Goal: Communication & Community: Answer question/provide support

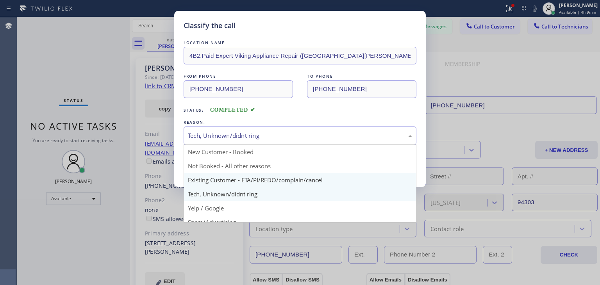
drag, startPoint x: 334, startPoint y: 137, endPoint x: 328, endPoint y: 180, distance: 43.8
click at [328, 145] on div "Tech, Unknown/didnt ring New Customer - Booked Not Booked - All other reasons E…" at bounding box center [299, 135] width 233 height 18
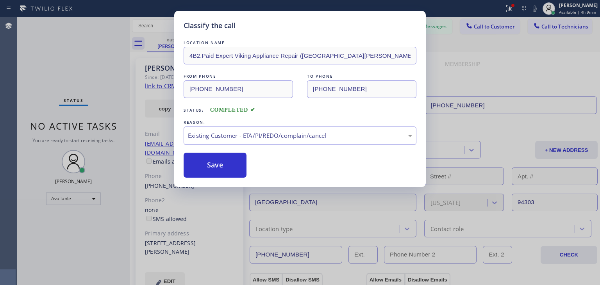
drag, startPoint x: 328, startPoint y: 180, endPoint x: 221, endPoint y: 179, distance: 107.0
click at [222, 160] on button "Save" at bounding box center [214, 165] width 63 height 25
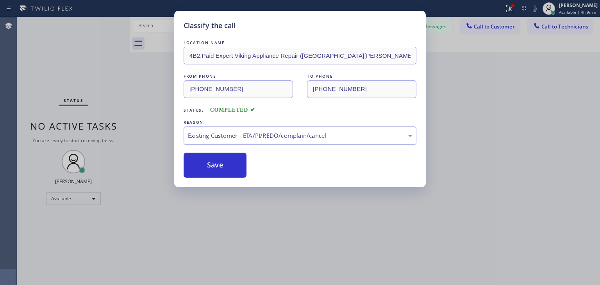
click at [493, 32] on div "Classify the call LOCATION NAME 4B2.Paid Expert Viking Appliance Repair (San Jo…" at bounding box center [300, 142] width 600 height 285
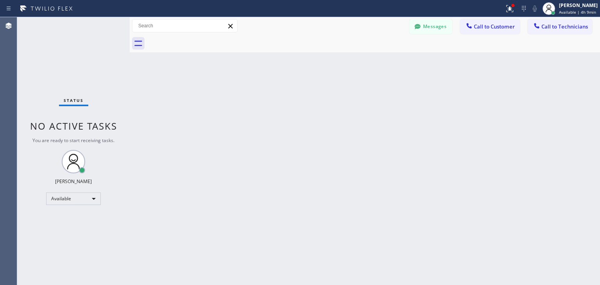
click at [494, 31] on button "Call to Customer" at bounding box center [490, 26] width 60 height 15
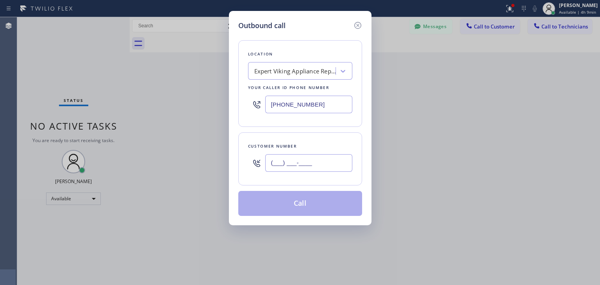
paste input "408) 914-0633"
click at [339, 162] on input "(408) 914-0633" at bounding box center [308, 163] width 87 height 18
type input "(408) 914-0633"
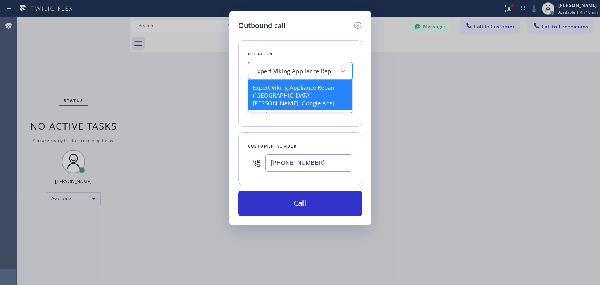
paste input "Appliance Express Viking Repair"
type input "Appliance Express Viking Repair"
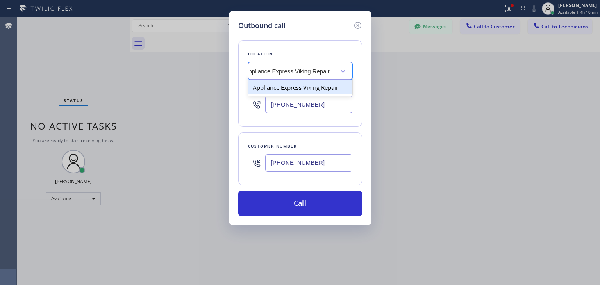
click at [307, 93] on div "Appliance Express Viking Repair" at bounding box center [300, 87] width 104 height 14
type input "(650) 397-9810"
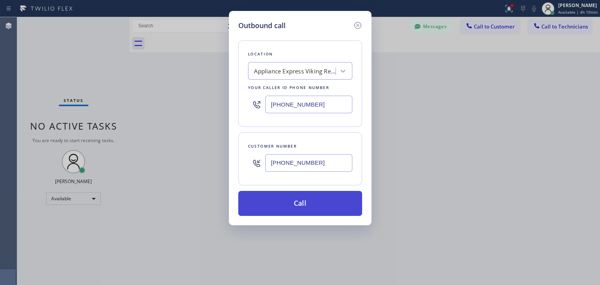
click at [288, 205] on button "Call" at bounding box center [300, 203] width 124 height 25
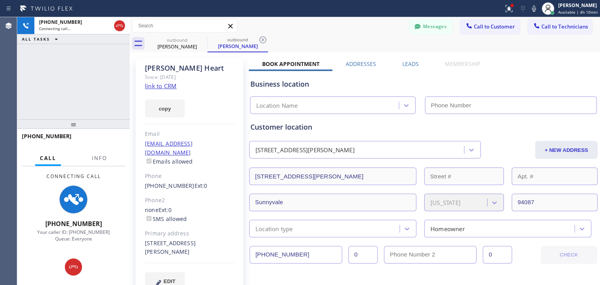
type input "(650) 397-9810"
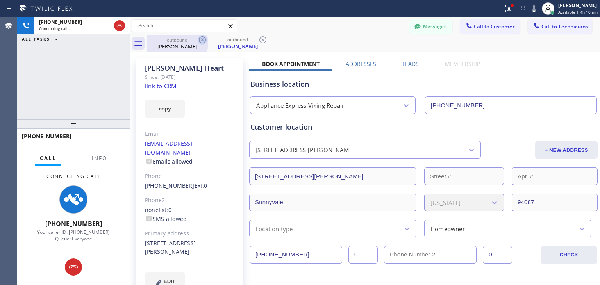
click at [198, 41] on icon at bounding box center [202, 39] width 9 height 9
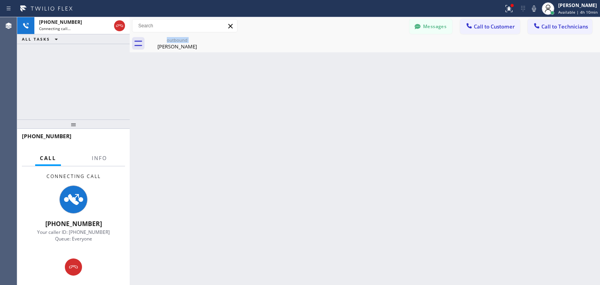
click at [197, 41] on div "outbound Brian Heart" at bounding box center [177, 44] width 60 height 18
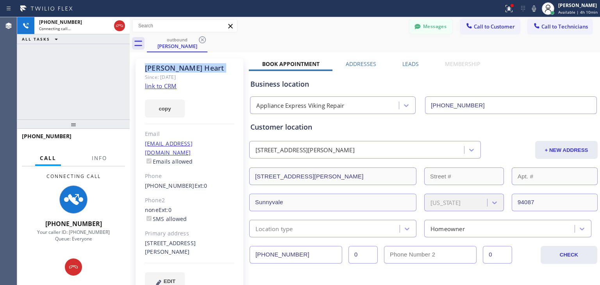
click at [198, 41] on icon at bounding box center [202, 39] width 9 height 9
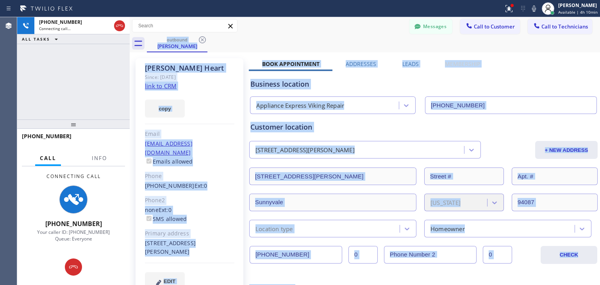
click at [197, 41] on div "outbound Brian Heart" at bounding box center [373, 44] width 453 height 18
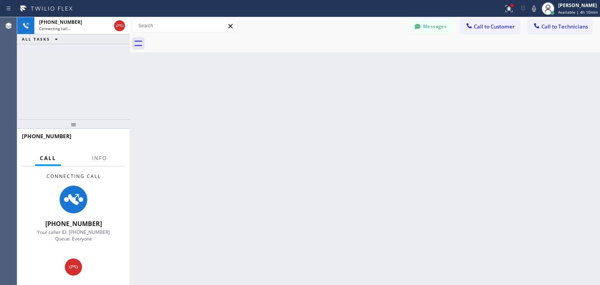
click at [197, 41] on div at bounding box center [373, 44] width 453 height 18
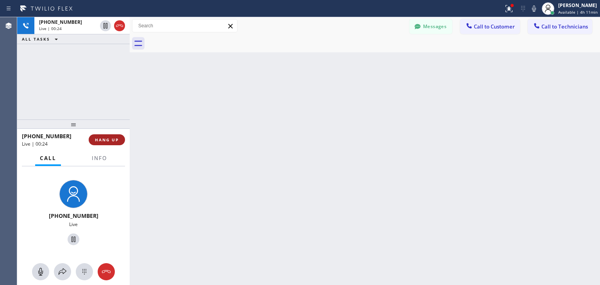
click at [105, 141] on span "HANG UP" at bounding box center [107, 139] width 24 height 5
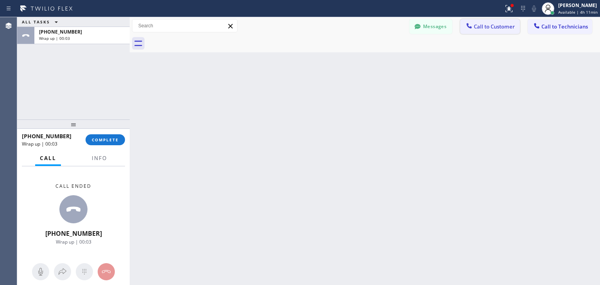
click at [492, 24] on span "Call to Customer" at bounding box center [493, 26] width 41 height 7
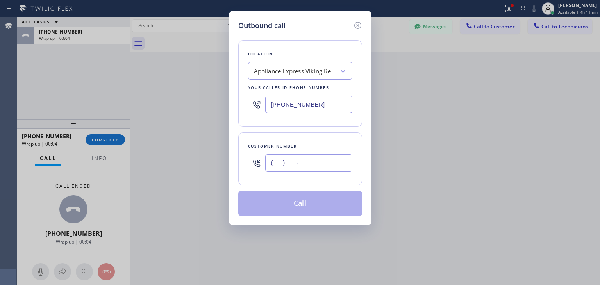
paste input "650) 695-7537"
click at [326, 155] on input "(650) 695-7537" at bounding box center [308, 163] width 87 height 18
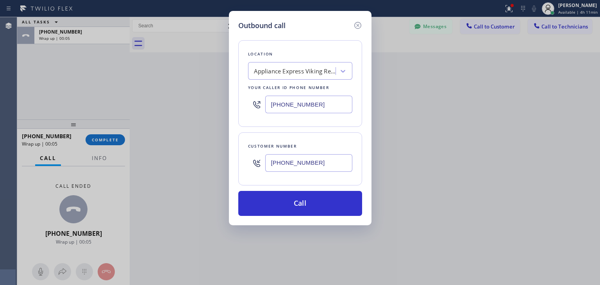
type input "(650) 695-7537"
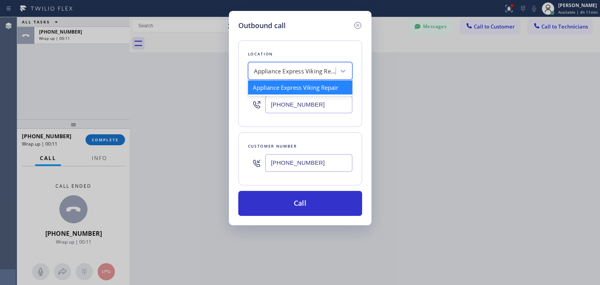
paste input "Excellent Repair HVAC Services"
type input "Excellent Repair HVAC Services"
click at [277, 65] on div "Appliance Express Viking Repair Excellent Repair HVAC Services" at bounding box center [292, 71] width 85 height 14
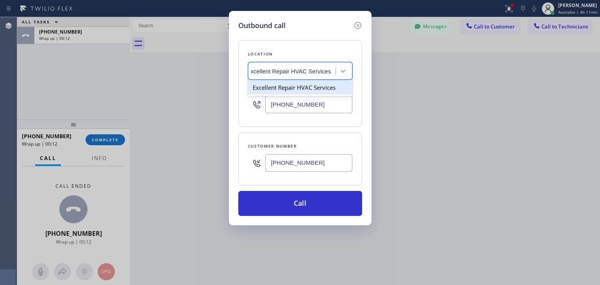
click at [290, 85] on div "Excellent Repair HVAC Services" at bounding box center [300, 87] width 104 height 14
type input "(650) 290-6848"
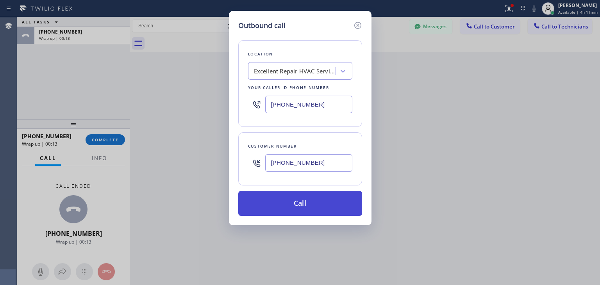
click at [283, 203] on button "Call" at bounding box center [300, 203] width 124 height 25
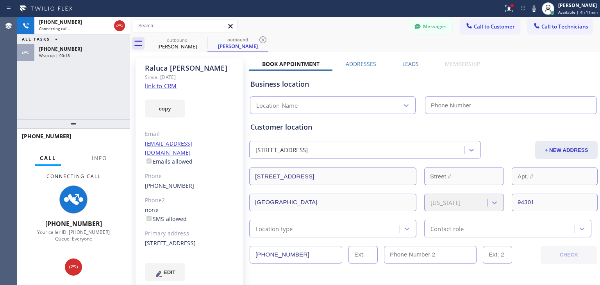
type input "(650) 290-6848"
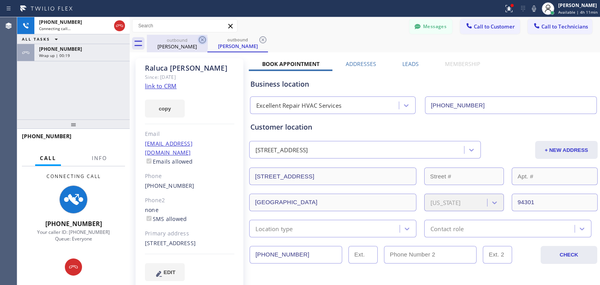
click at [199, 41] on icon at bounding box center [202, 39] width 7 height 7
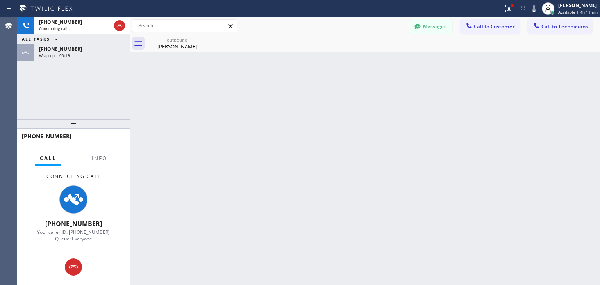
click at [0, 0] on icon at bounding box center [0, 0] width 0 height 0
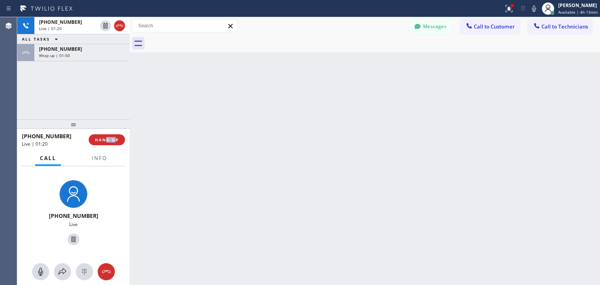
drag, startPoint x: 106, startPoint y: 147, endPoint x: 114, endPoint y: 132, distance: 17.1
click at [114, 132] on div "+16506957537 Live | 01:20 HANG UP" at bounding box center [73, 140] width 103 height 20
click at [118, 142] on span "HANG UP" at bounding box center [107, 139] width 24 height 5
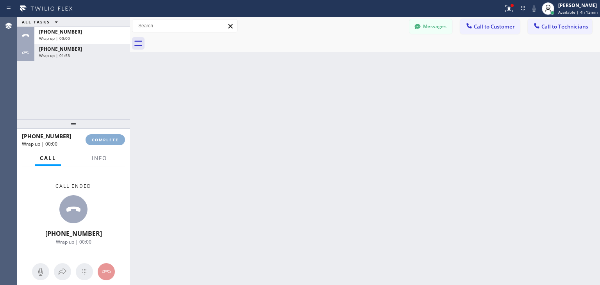
click at [118, 142] on span "COMPLETE" at bounding box center [105, 139] width 27 height 5
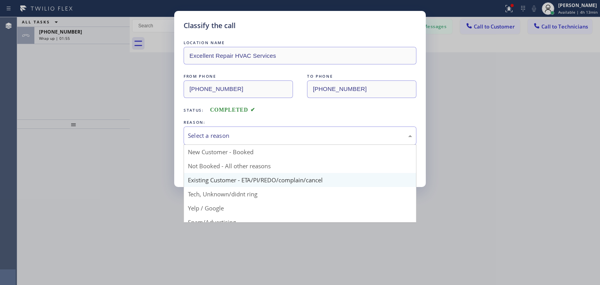
drag, startPoint x: 282, startPoint y: 136, endPoint x: 277, endPoint y: 183, distance: 46.8
click at [277, 145] on div "Select a reason New Customer - Booked Not Booked - All other reasons Existing C…" at bounding box center [299, 135] width 233 height 18
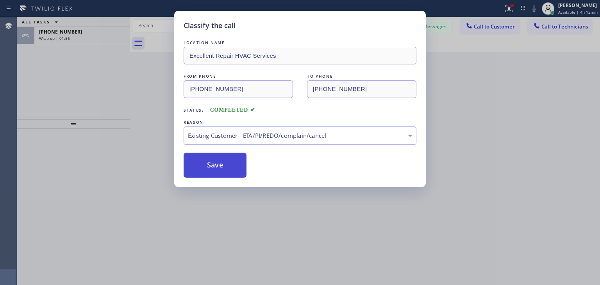
click at [225, 171] on button "Save" at bounding box center [214, 165] width 63 height 25
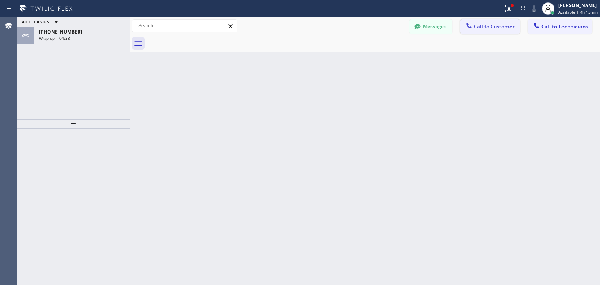
click at [486, 19] on button "Call to Customer" at bounding box center [490, 26] width 60 height 15
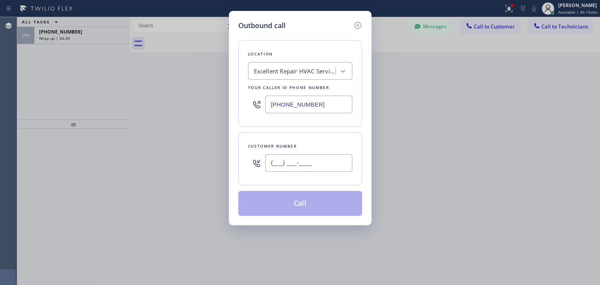
paste input "415) 412-0607"
click at [329, 165] on input "(415) 412-0607" at bounding box center [308, 163] width 87 height 18
type input "(415) 412-0607"
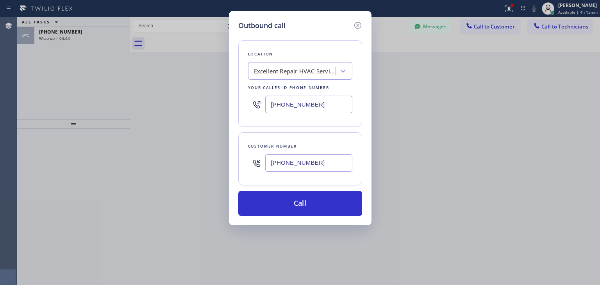
paste input "Viking Repair Service"
type input "Viking Repair Service"
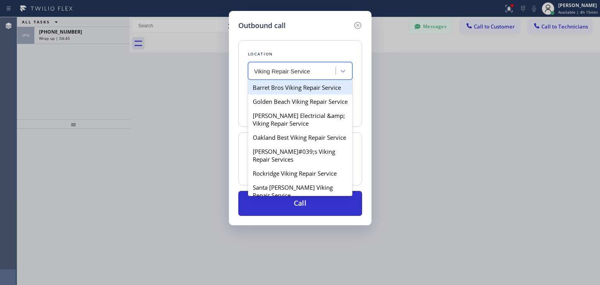
click at [312, 86] on div "Barret Bros Viking Repair Service" at bounding box center [300, 87] width 104 height 14
type input "[PHONE_NUMBER]"
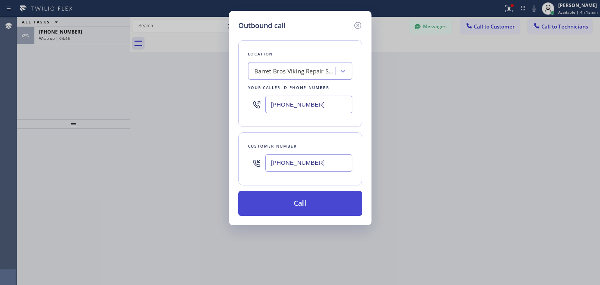
click at [307, 203] on button "Call" at bounding box center [300, 203] width 124 height 25
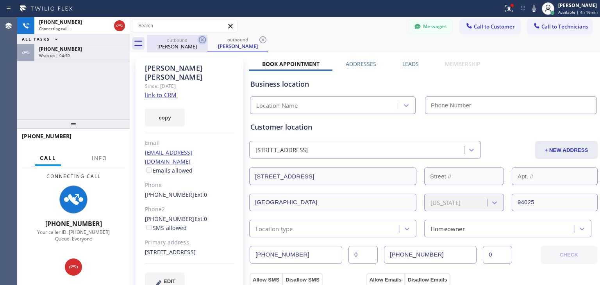
click at [203, 39] on icon at bounding box center [202, 39] width 9 height 9
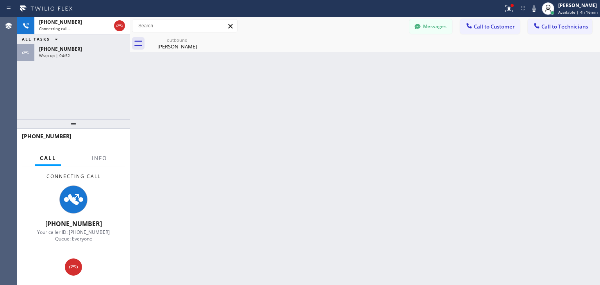
click at [0, 0] on icon at bounding box center [0, 0] width 0 height 0
click at [53, 63] on div "+14154120607 Connecting call… ALL TASKS ALL TASKS ACTIVE TASKS TASKS IN WRAP UP…" at bounding box center [73, 68] width 112 height 102
click at [66, 60] on div "+14089140633 Wrap up | 04:52" at bounding box center [80, 52] width 92 height 17
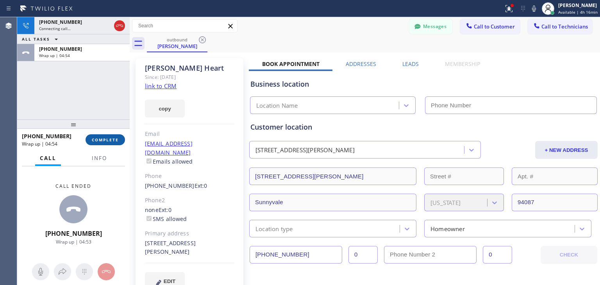
click at [103, 139] on span "COMPLETE" at bounding box center [105, 139] width 27 height 5
type input "(650) 397-9810"
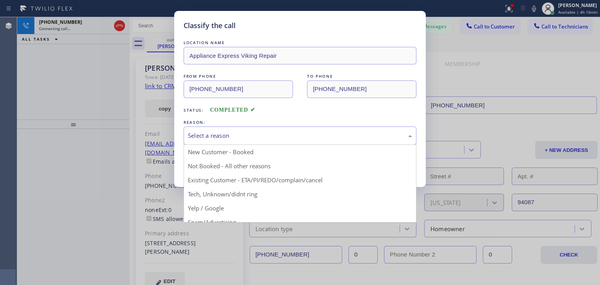
click at [222, 134] on div "Select a reason" at bounding box center [300, 135] width 224 height 9
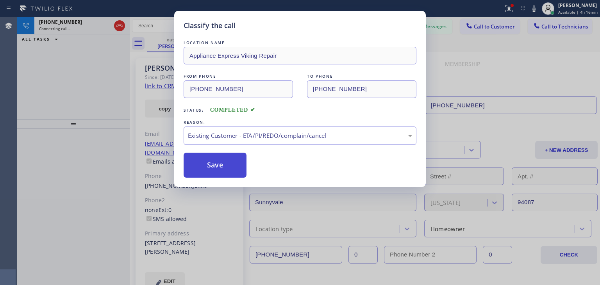
click at [231, 167] on button "Save" at bounding box center [214, 165] width 63 height 25
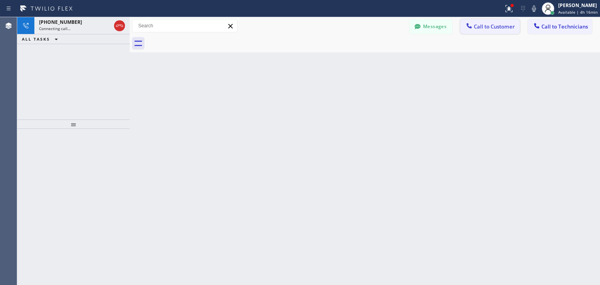
click at [479, 22] on button "Call to Customer" at bounding box center [490, 26] width 60 height 15
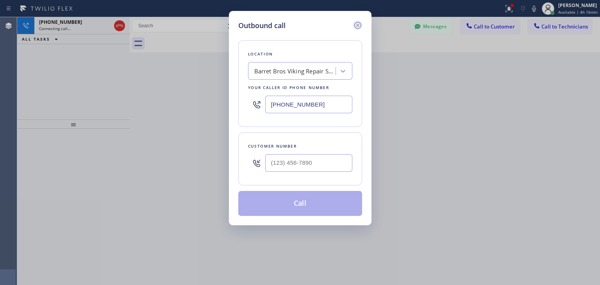
click at [355, 28] on icon at bounding box center [357, 25] width 9 height 9
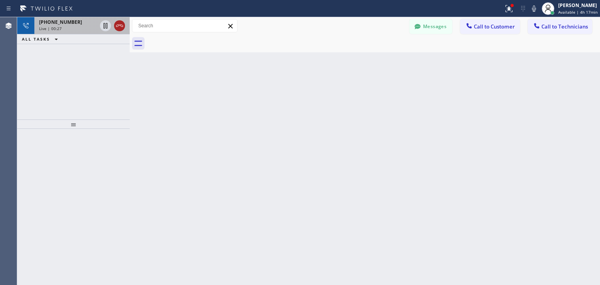
click at [120, 23] on icon at bounding box center [119, 25] width 9 height 9
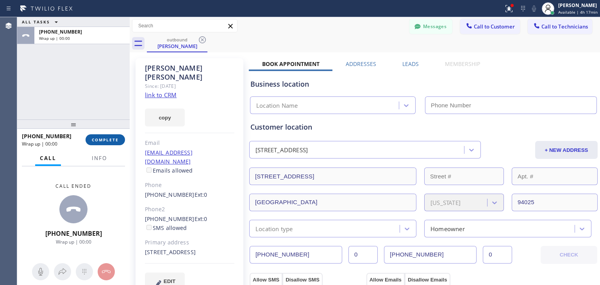
click at [107, 137] on span "COMPLETE" at bounding box center [105, 139] width 27 height 5
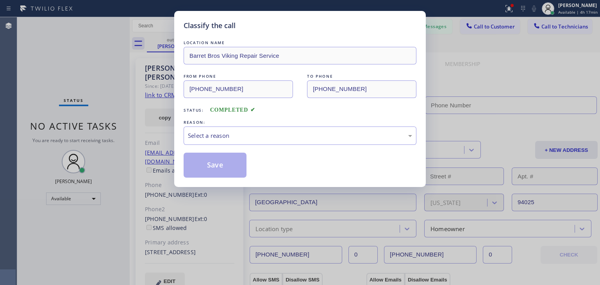
click at [477, 19] on div "Classify the call LOCATION NAME Barret Bros Viking Repair Service FROM PHONE (7…" at bounding box center [300, 142] width 600 height 285
type input "[PHONE_NUMBER]"
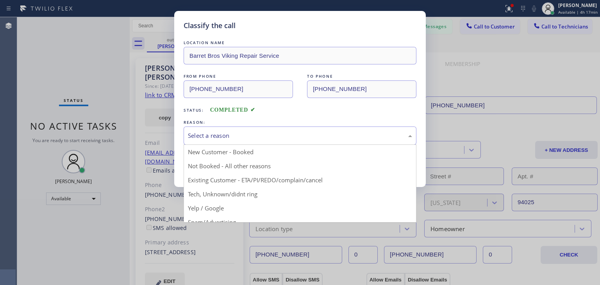
click at [388, 136] on div "Select a reason" at bounding box center [300, 135] width 224 height 9
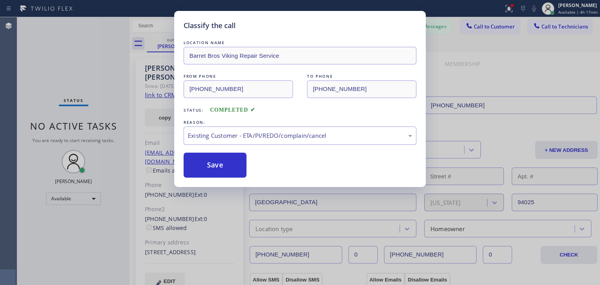
click at [236, 178] on div "Classify the call LOCATION NAME Barret Bros Viking Repair Service FROM PHONE (7…" at bounding box center [299, 99] width 251 height 176
click at [234, 175] on button "Save" at bounding box center [214, 165] width 63 height 25
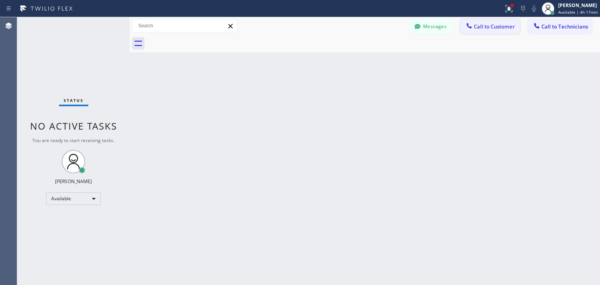
click at [512, 24] on span "Call to Customer" at bounding box center [493, 26] width 41 height 7
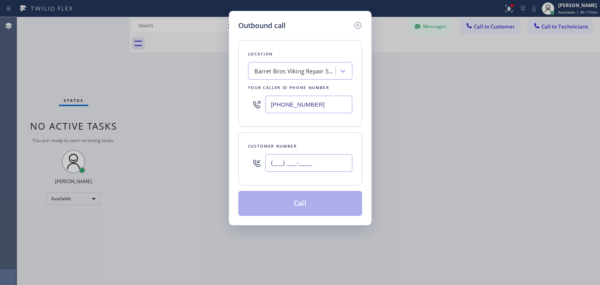
paste input "917) 455-0893"
click at [340, 164] on input "(917) 455-0893" at bounding box center [308, 163] width 87 height 18
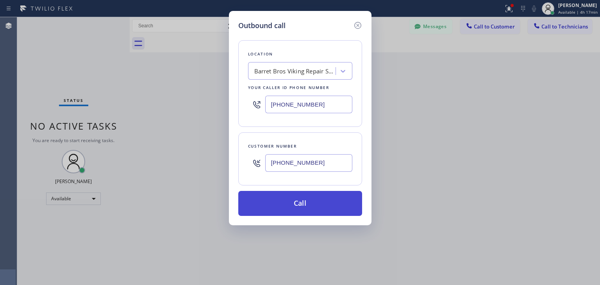
type input "(917) 455-0893"
click at [330, 205] on button "Call" at bounding box center [300, 203] width 124 height 25
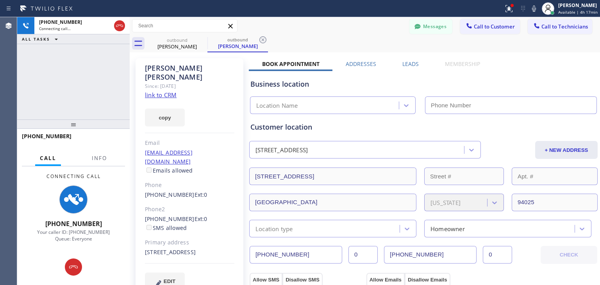
type input "[PHONE_NUMBER]"
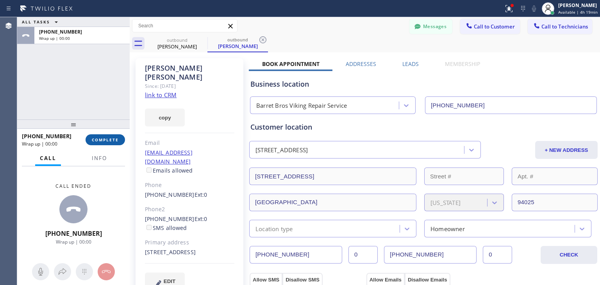
click at [111, 136] on button "COMPLETE" at bounding box center [104, 139] width 39 height 11
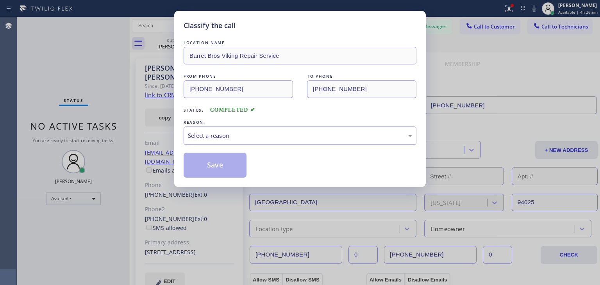
click at [336, 125] on div "REASON:" at bounding box center [299, 122] width 233 height 8
click at [334, 131] on div "Select a reason" at bounding box center [300, 135] width 224 height 9
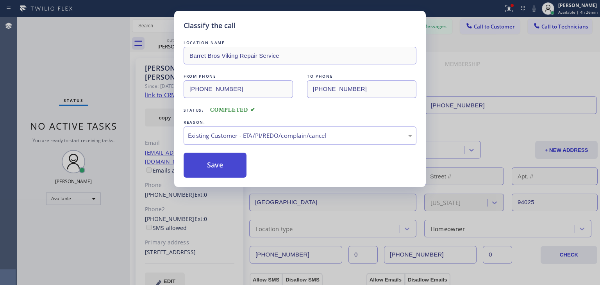
click at [215, 162] on button "Save" at bounding box center [214, 165] width 63 height 25
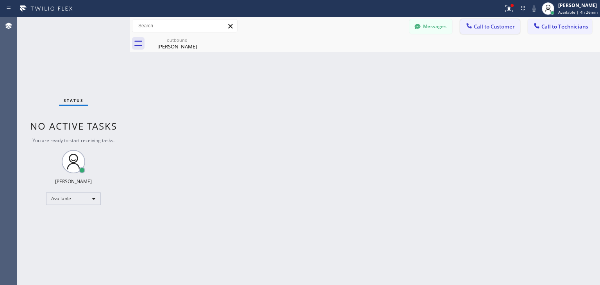
click at [486, 28] on span "Call to Customer" at bounding box center [493, 26] width 41 height 7
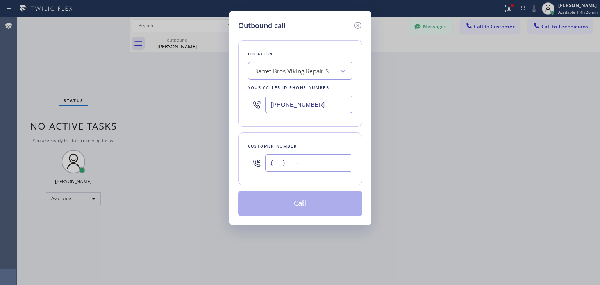
click at [314, 171] on input "(___) ___-____" at bounding box center [308, 163] width 87 height 18
paste input "650) 279-6425"
type input "[PHONE_NUMBER]"
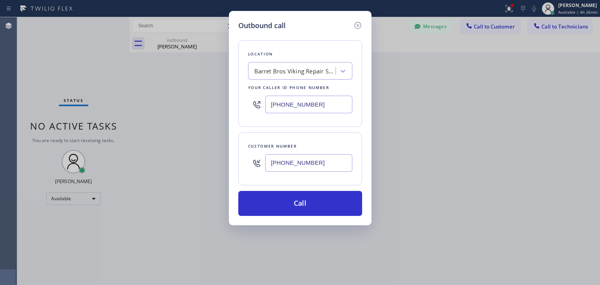
paste input "Sub Zero Appliance Repair (Google Ads, SJ)"
type input "Sub Zero Appliance Repair (Google Ads, SJ)"
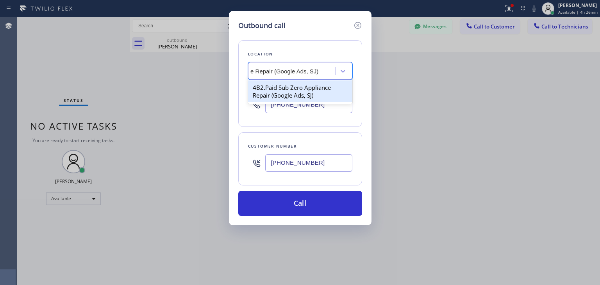
click at [309, 87] on div "4B2.Paid Sub Zero Appliance Repair (Google Ads, SJ)" at bounding box center [300, 91] width 104 height 22
type input "(669) 280-5519"
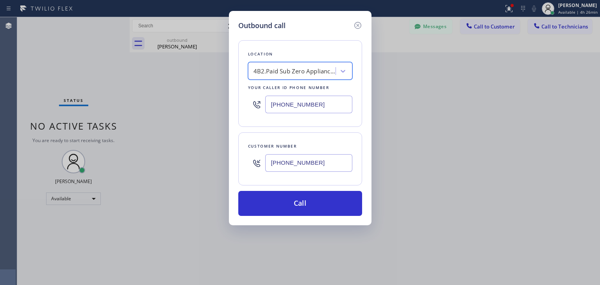
scroll to position [0, 0]
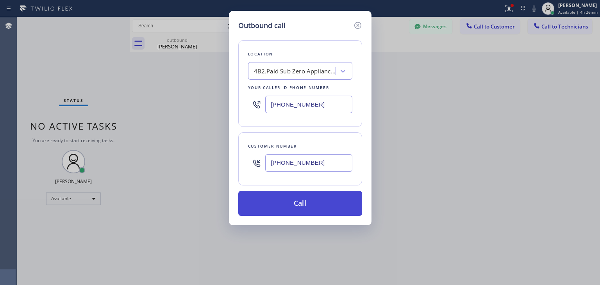
click at [312, 214] on button "Call" at bounding box center [300, 203] width 124 height 25
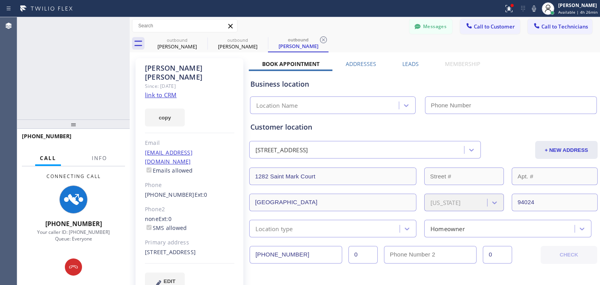
type input "(669) 280-5519"
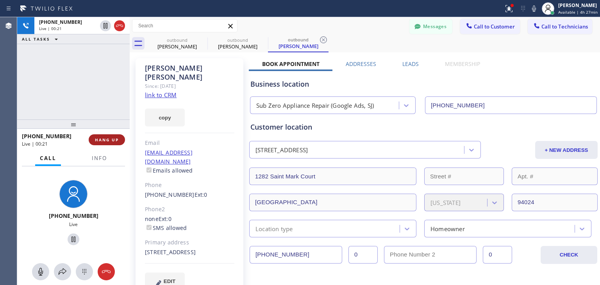
click at [100, 139] on span "HANG UP" at bounding box center [107, 139] width 24 height 5
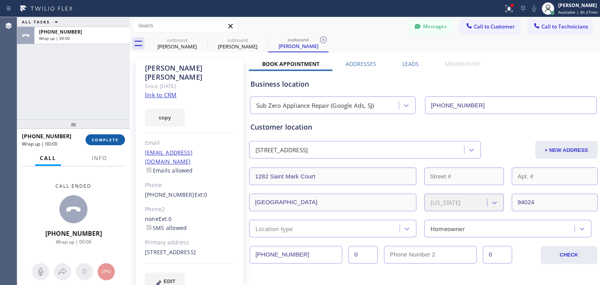
click at [100, 139] on span "COMPLETE" at bounding box center [105, 139] width 27 height 5
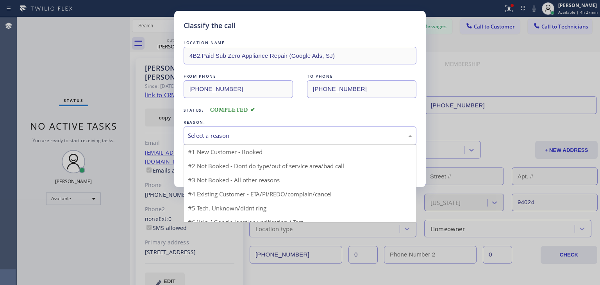
click at [235, 140] on div "Select a reason" at bounding box center [299, 135] width 233 height 18
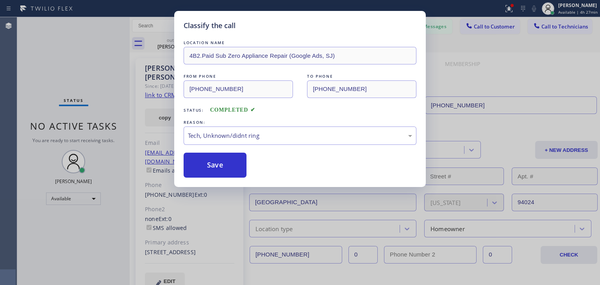
drag, startPoint x: 242, startPoint y: 191, endPoint x: 286, endPoint y: 124, distance: 80.5
click at [287, 125] on div "REASON:" at bounding box center [299, 122] width 233 height 8
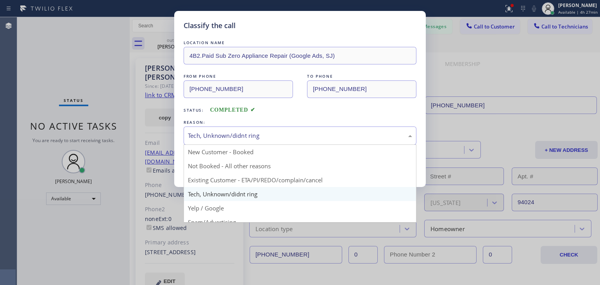
drag, startPoint x: 287, startPoint y: 133, endPoint x: 286, endPoint y: 197, distance: 64.0
click at [286, 145] on div "Tech, Unknown/didnt ring New Customer - Booked Not Booked - All other reasons E…" at bounding box center [299, 135] width 233 height 18
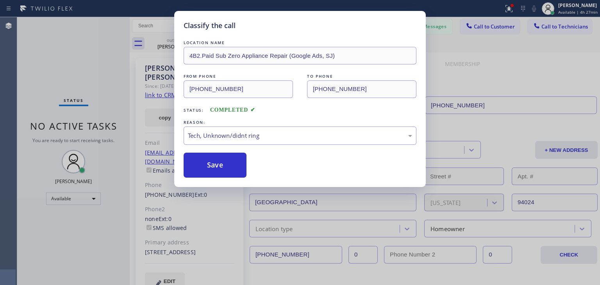
drag, startPoint x: 296, startPoint y: 189, endPoint x: 336, endPoint y: 114, distance: 84.2
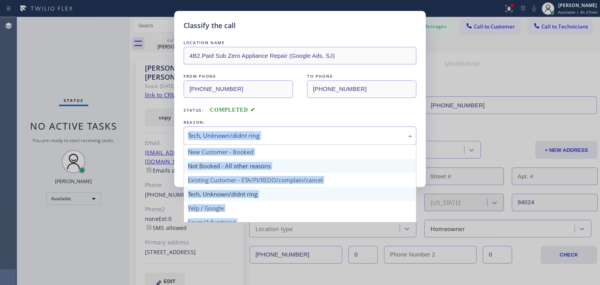
drag, startPoint x: 335, startPoint y: 126, endPoint x: 327, endPoint y: 171, distance: 45.3
click at [327, 145] on div "Tech, Unknown/didnt ring New Customer - Booked Not Booked - All other reasons E…" at bounding box center [299, 135] width 233 height 18
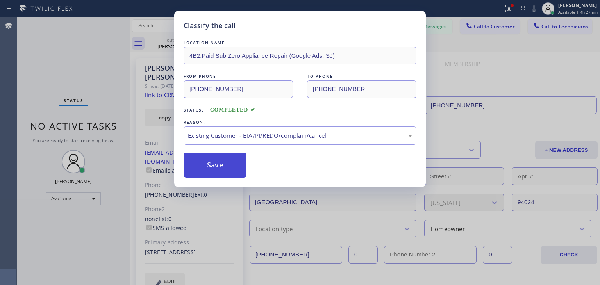
drag, startPoint x: 208, startPoint y: 178, endPoint x: 225, endPoint y: 165, distance: 21.2
click at [225, 165] on div "Classify the call LOCATION NAME 4B2.Paid Sub Zero Appliance Repair (Google Ads,…" at bounding box center [299, 99] width 251 height 176
click at [225, 165] on button "Save" at bounding box center [214, 165] width 63 height 25
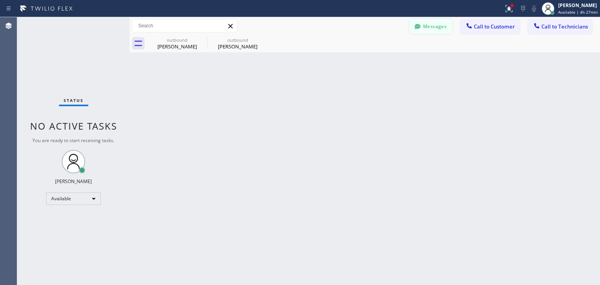
click at [439, 30] on button "Messages" at bounding box center [430, 26] width 43 height 15
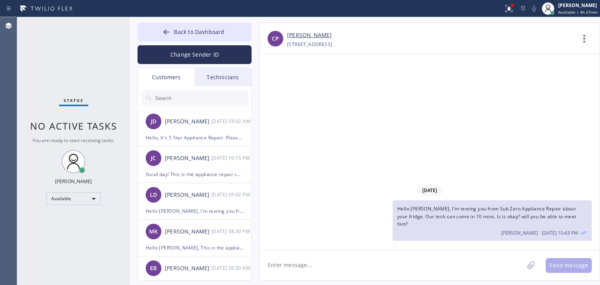
click at [178, 104] on input "text" at bounding box center [201, 98] width 94 height 16
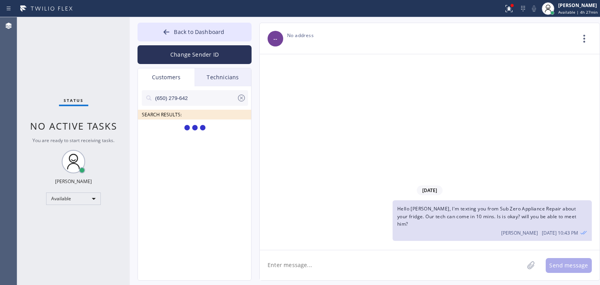
click at [220, 100] on input "(650) 279-642" at bounding box center [195, 98] width 82 height 16
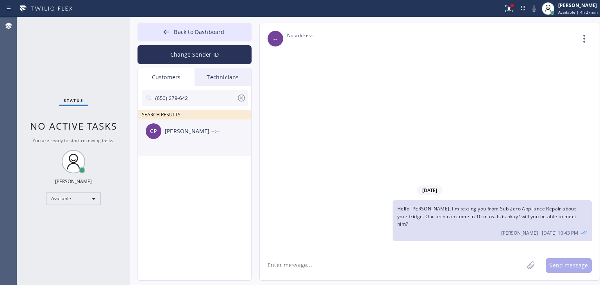
type input "(650) 279-642"
click at [185, 142] on div "CP Carol Peters --:--" at bounding box center [195, 130] width 114 height 23
click at [237, 136] on div "CP Carol Peters 08/18 10:43 PM" at bounding box center [195, 130] width 114 height 23
click at [341, 271] on textarea at bounding box center [392, 265] width 264 height 30
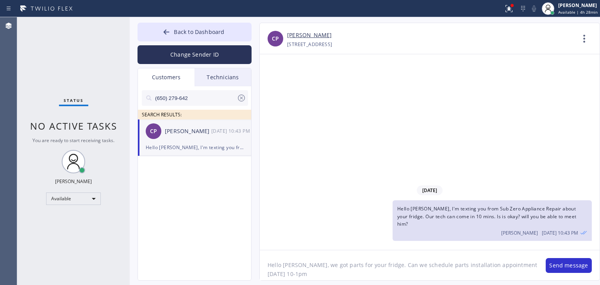
type textarea "Hello [PERSON_NAME], we got parts for your fridge. Can we schedule parts instal…"
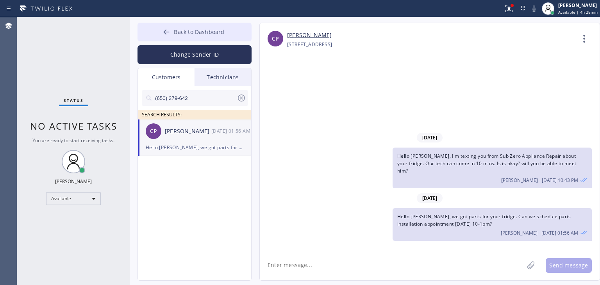
click at [244, 38] on button "Back to Dashboard" at bounding box center [194, 32] width 114 height 19
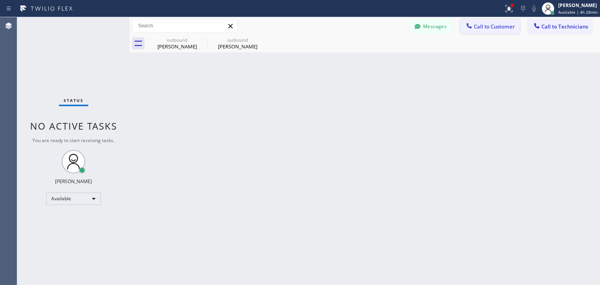
click at [492, 22] on button "Call to Customer" at bounding box center [490, 26] width 60 height 15
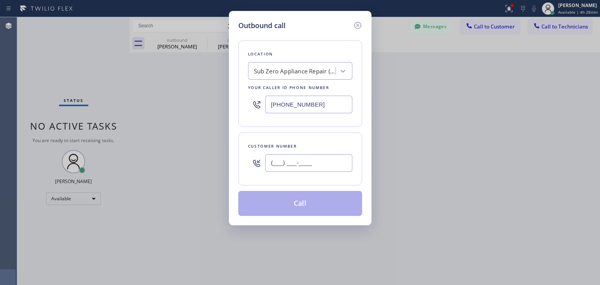
paste input "408) 914-0633"
click at [337, 166] on input "(408) 914-0633" at bounding box center [308, 163] width 87 height 18
type input "(408) 914-0633"
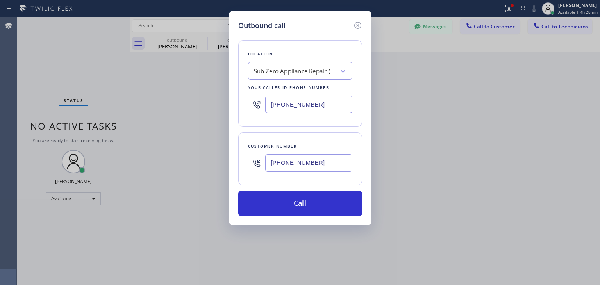
paste input "Appliance Express Viking Repair"
type input "Appliance Express Viking Repair"
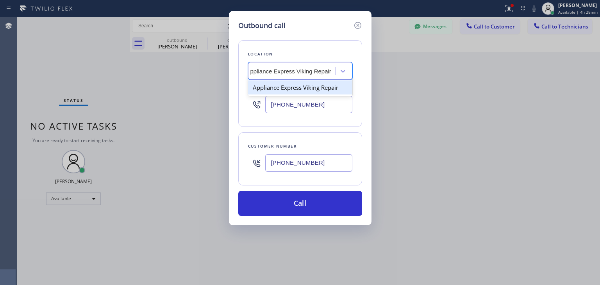
click at [308, 93] on div "Appliance Express Viking Repair" at bounding box center [300, 87] width 104 height 14
type input "(650) 397-9810"
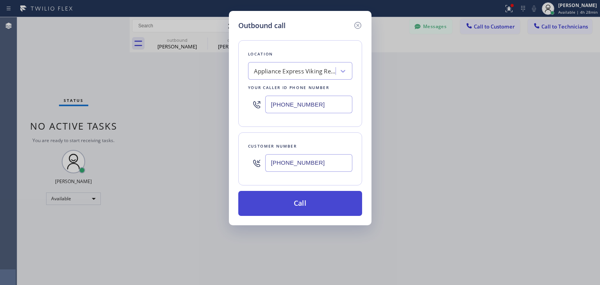
click at [327, 209] on button "Call" at bounding box center [300, 203] width 124 height 25
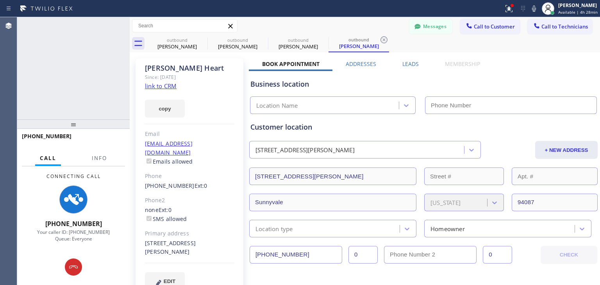
type input "(650) 397-9810"
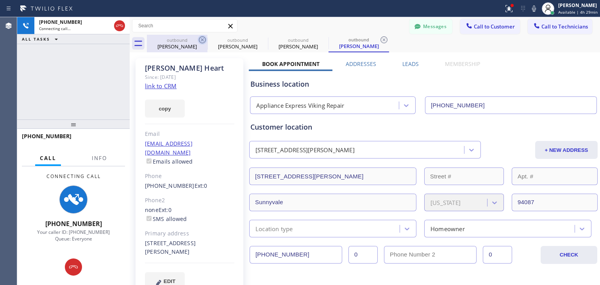
click at [206, 37] on icon at bounding box center [202, 39] width 9 height 9
click at [0, 0] on icon at bounding box center [0, 0] width 0 height 0
click at [379, 37] on icon at bounding box center [383, 39] width 9 height 9
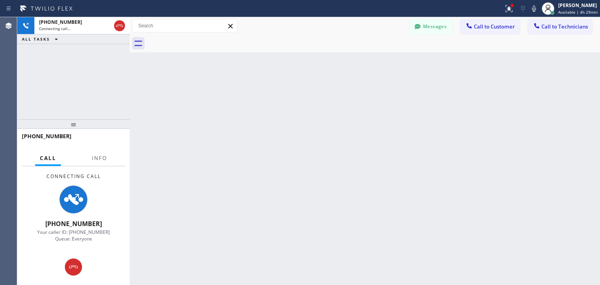
click at [205, 37] on div at bounding box center [373, 44] width 453 height 18
click at [437, 24] on button "Messages" at bounding box center [430, 26] width 43 height 15
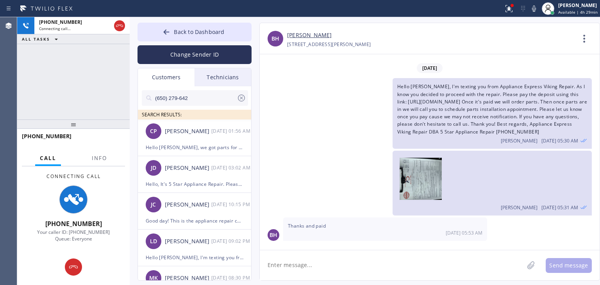
click at [322, 266] on textarea at bounding box center [392, 265] width 264 height 30
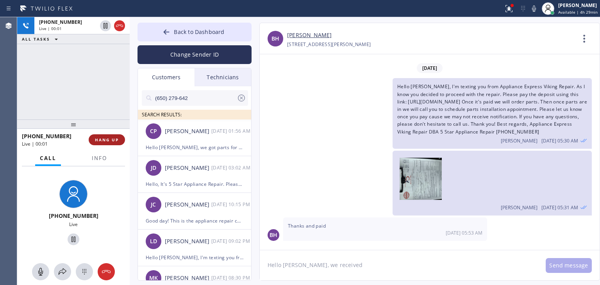
click at [113, 138] on span "HANG UP" at bounding box center [107, 139] width 24 height 5
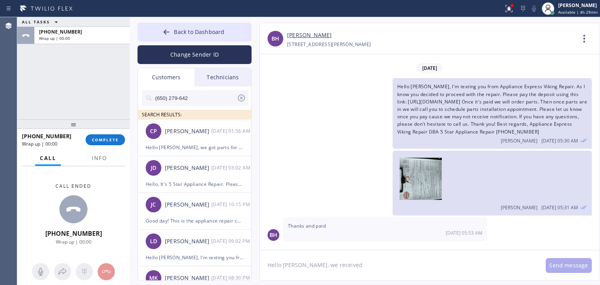
click at [340, 271] on textarea "Hello Brian, we received" at bounding box center [399, 265] width 278 height 30
click at [529, 263] on textarea "Hello Brian, we received parts for your appliances. Can we schedule parts insta…" at bounding box center [399, 265] width 278 height 30
type textarea "Hello [PERSON_NAME], we received parts for your appliances. Can we schedule par…"
click at [101, 137] on span "COMPLETE" at bounding box center [105, 139] width 27 height 5
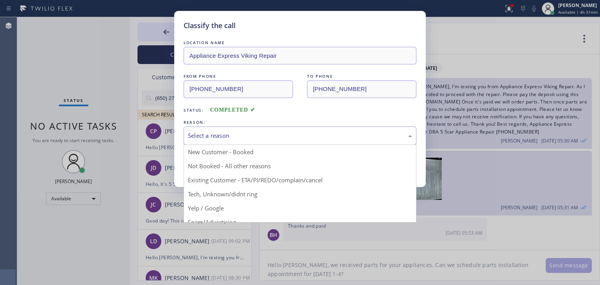
click at [258, 138] on div "Select a reason" at bounding box center [300, 135] width 224 height 9
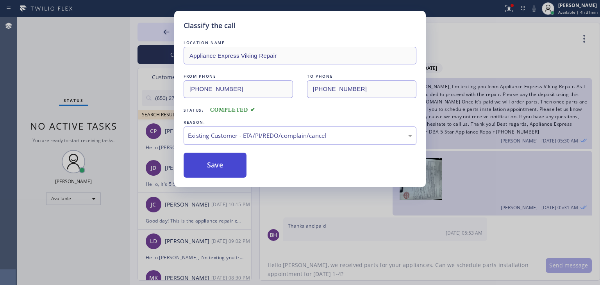
click at [208, 166] on button "Save" at bounding box center [214, 165] width 63 height 25
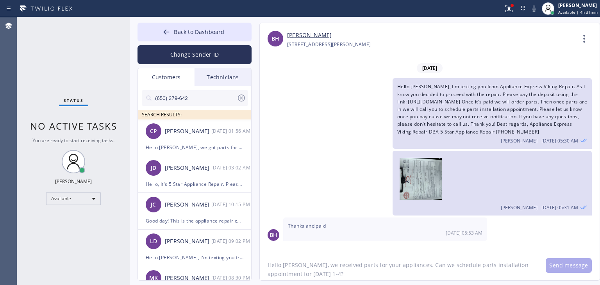
click at [222, 102] on input "(650) 279-642" at bounding box center [195, 98] width 82 height 16
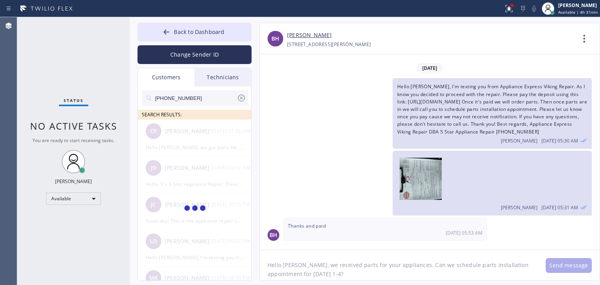
click at [222, 102] on input "(408) 914-0633" at bounding box center [195, 98] width 82 height 16
type input "(408) 914-0633"
click at [222, 102] on input "(408) 914-063_" at bounding box center [195, 98] width 82 height 16
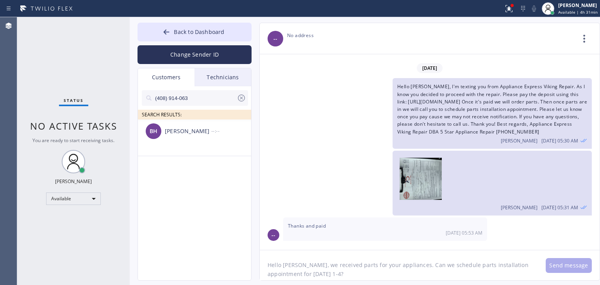
type input "(408) 914-063"
click at [203, 131] on div "[PERSON_NAME]" at bounding box center [188, 131] width 46 height 9
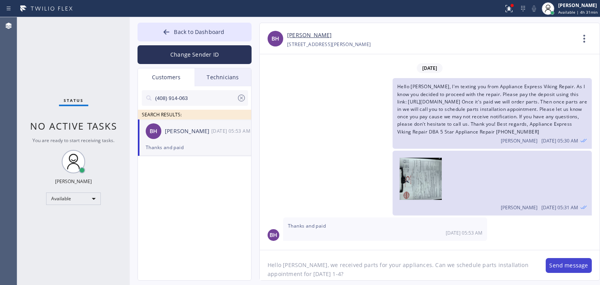
click at [569, 263] on button "Send message" at bounding box center [568, 265] width 46 height 15
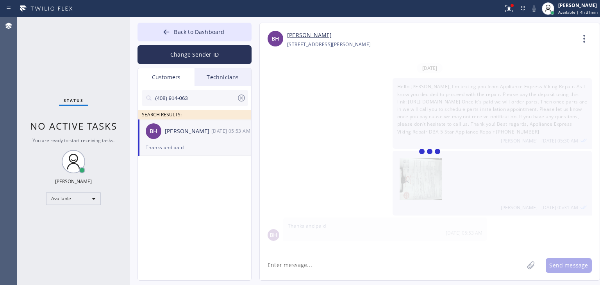
scroll to position [52, 0]
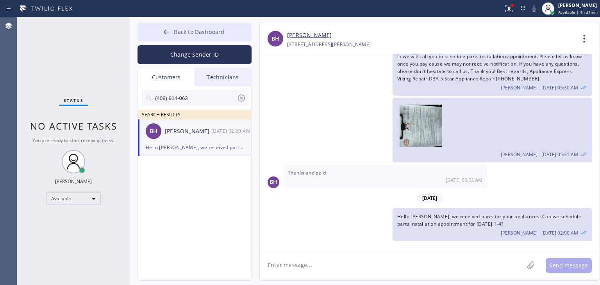
click at [229, 36] on button "Back to Dashboard" at bounding box center [194, 32] width 114 height 19
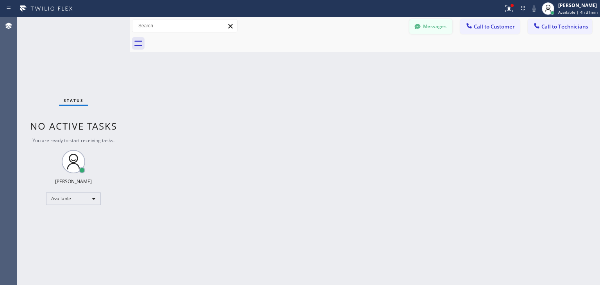
click at [413, 25] on div at bounding box center [417, 27] width 9 height 9
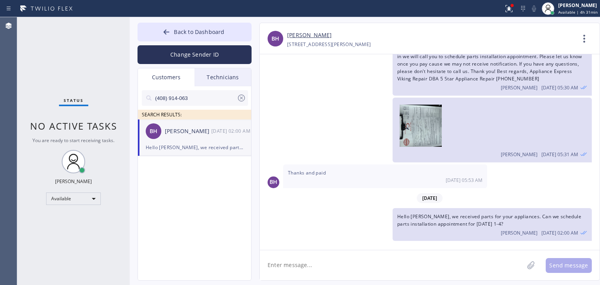
click at [226, 75] on div "Technicians" at bounding box center [222, 77] width 57 height 18
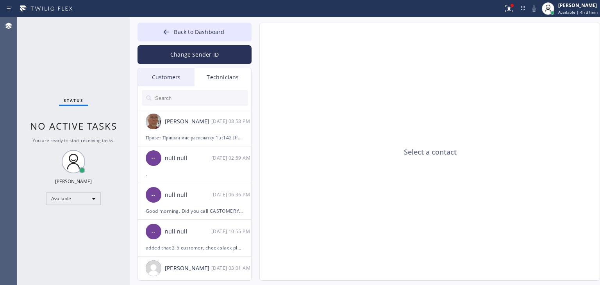
click at [186, 77] on div "Customers" at bounding box center [166, 77] width 57 height 18
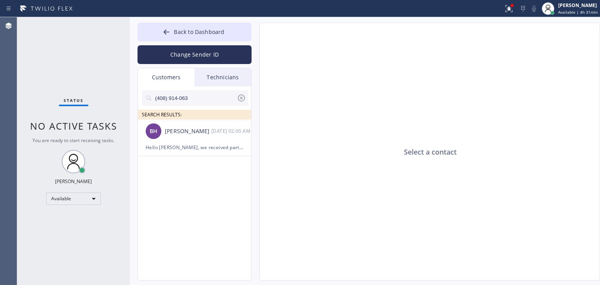
click at [247, 96] on div "(408) 914-063" at bounding box center [195, 98] width 106 height 16
click at [244, 97] on icon at bounding box center [241, 97] width 9 height 9
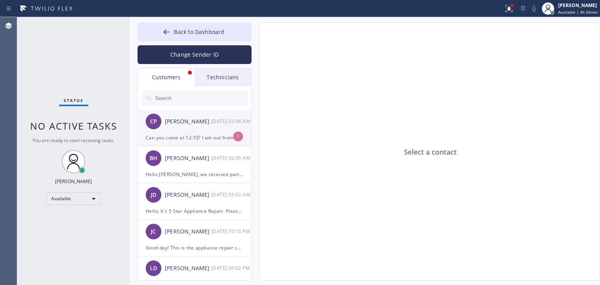
click at [228, 132] on div "CP Carol Peters 08/23 02:08 AM" at bounding box center [195, 121] width 114 height 23
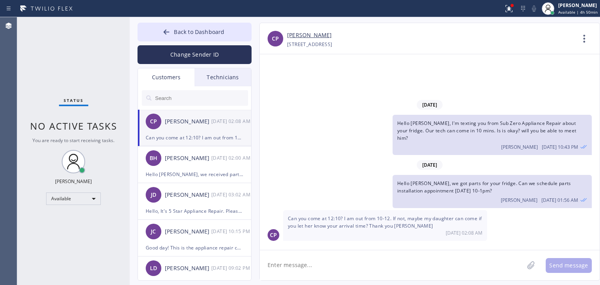
click at [397, 253] on textarea at bounding box center [392, 265] width 264 height 30
click at [306, 38] on link "[PERSON_NAME]" at bounding box center [309, 35] width 44 height 9
click at [368, 253] on textarea at bounding box center [392, 265] width 264 height 30
click at [374, 252] on textarea at bounding box center [392, 265] width 264 height 30
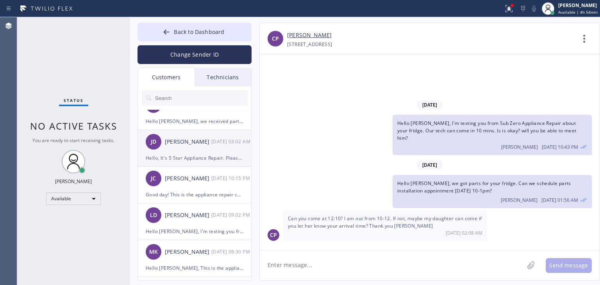
scroll to position [0, 0]
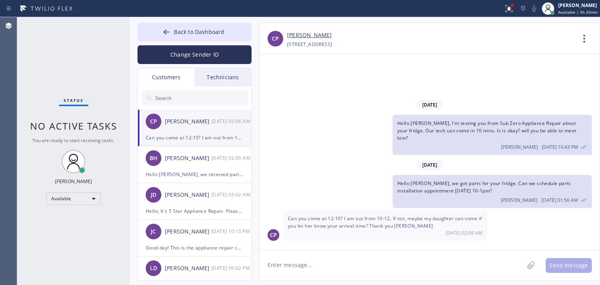
click at [336, 266] on textarea at bounding box center [392, 265] width 264 height 30
type textarea "Yes, sure, will schedule it for 10-12 and let tech know that he should come aft…"
click at [425, 262] on textarea "Yes, sure, will schedule it for 10-12 and let tech know that he should come aft…" at bounding box center [399, 265] width 278 height 30
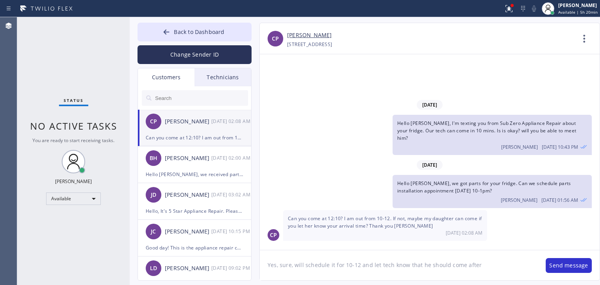
click at [425, 262] on textarea "Yes, sure, will schedule it for 10-12 and let tech know that he should come aft…" at bounding box center [399, 265] width 278 height 30
click at [425, 262] on textarea at bounding box center [392, 265] width 264 height 30
click at [391, 261] on textarea at bounding box center [392, 265] width 264 height 30
type textarea "I"
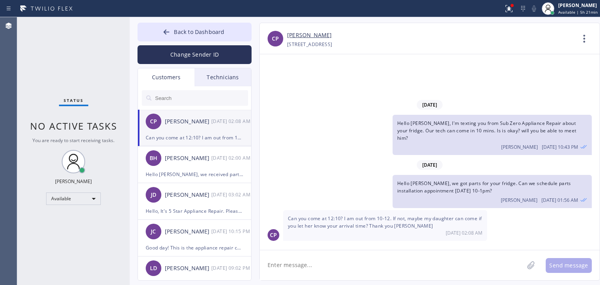
click at [320, 255] on textarea at bounding box center [392, 265] width 264 height 30
click at [320, 255] on textarea "Actually we are not providing" at bounding box center [399, 265] width 278 height 30
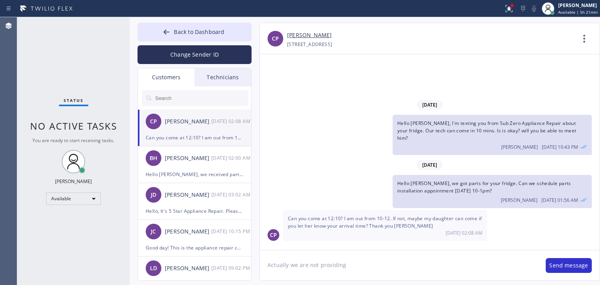
click at [370, 266] on textarea "Actually we are not providing" at bounding box center [399, 265] width 278 height 30
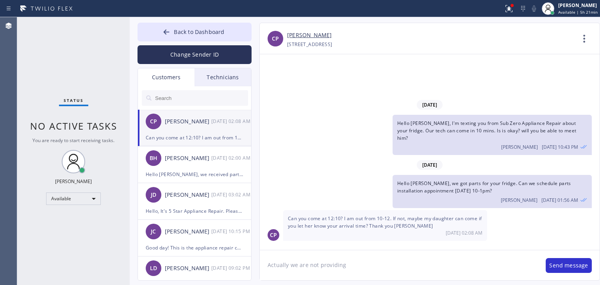
click at [364, 265] on textarea "Actually we are not providing" at bounding box center [399, 265] width 278 height 30
click at [402, 258] on textarea "Actually we are not providing" at bounding box center [399, 265] width 278 height 30
click at [379, 261] on textarea "Actually we are not providing" at bounding box center [399, 265] width 278 height 30
click at [393, 270] on textarea "Actually we can't promise any exact" at bounding box center [399, 265] width 278 height 30
click at [411, 263] on textarea "Actually we can't promise any exact" at bounding box center [399, 265] width 278 height 30
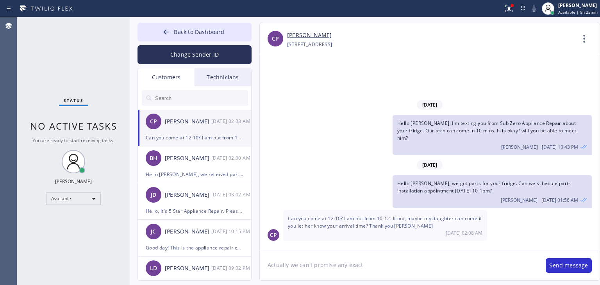
click at [384, 273] on textarea "Actually we can't promise any exact" at bounding box center [399, 265] width 278 height 30
click at [392, 265] on textarea "Actually we can't promise any exact" at bounding box center [399, 265] width 278 height 30
click at [423, 272] on textarea "Actually we can't promise any exact" at bounding box center [399, 265] width 278 height 30
click at [405, 266] on textarea "Actually we can't promise any exact" at bounding box center [399, 265] width 278 height 30
click at [390, 267] on textarea "Actually we can't promise any exact" at bounding box center [399, 265] width 278 height 30
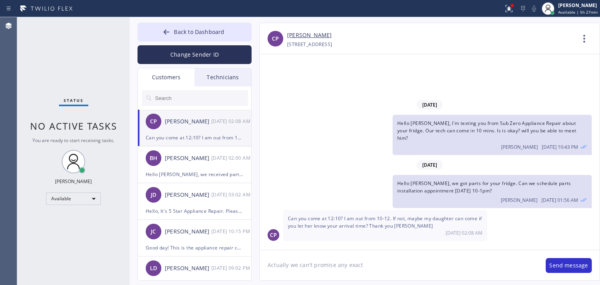
click at [401, 273] on textarea "Actually we can't promise any exact" at bounding box center [399, 265] width 278 height 30
click at [408, 270] on textarea "Actually we can't promise any exact" at bounding box center [399, 265] width 278 height 30
click at [383, 262] on textarea "Actually we can't promise any exact" at bounding box center [399, 265] width 278 height 30
type textarea "Actually we can't promise any exact time cause tech has some appts before you. …"
click at [564, 270] on button "Send message" at bounding box center [568, 265] width 46 height 15
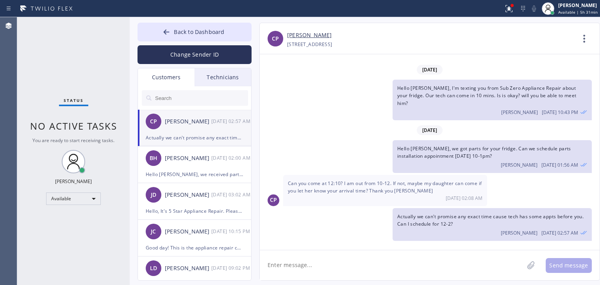
click at [370, 254] on textarea at bounding box center [392, 265] width 264 height 30
click at [222, 32] on span "Back to Dashboard" at bounding box center [199, 31] width 50 height 7
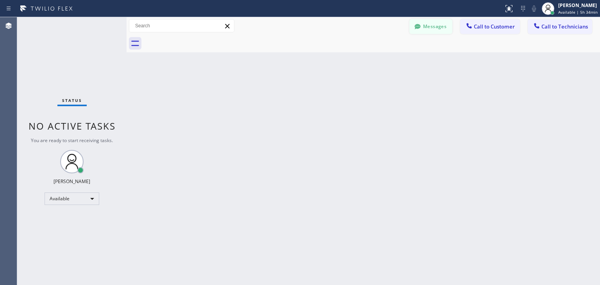
click at [437, 28] on button "Messages" at bounding box center [430, 26] width 43 height 15
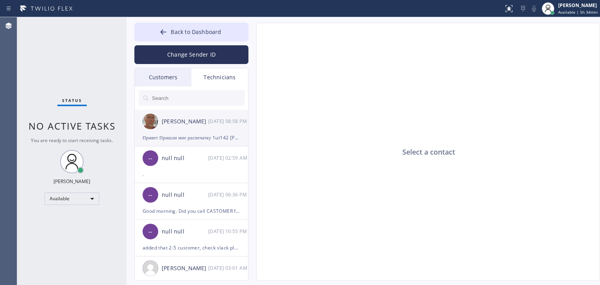
click at [225, 138] on div "Привет Пришли мне распечатку 1ut142 [PERSON_NAME]" at bounding box center [191, 137] width 98 height 9
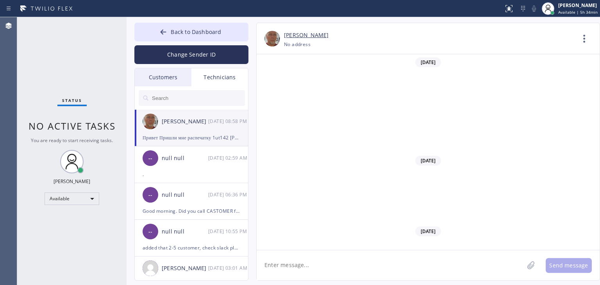
scroll to position [7495, 0]
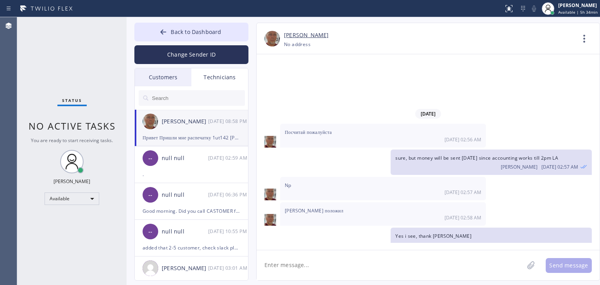
click at [397, 260] on textarea at bounding box center [389, 265] width 267 height 30
click at [415, 253] on textarea at bounding box center [389, 265] width 267 height 30
type textarea "всм, что за распечатка?"
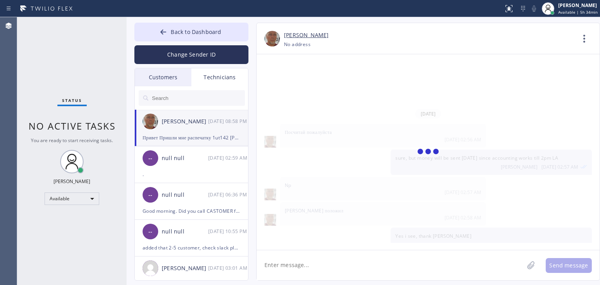
scroll to position [7539, 0]
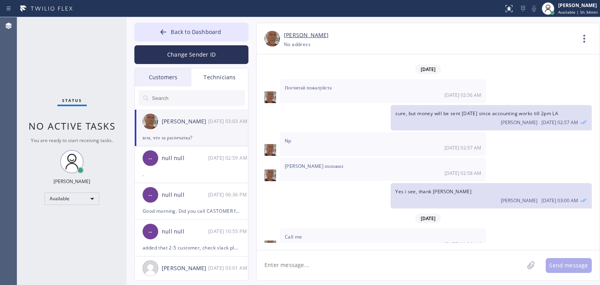
click at [173, 80] on div "Customers" at bounding box center [163, 77] width 57 height 18
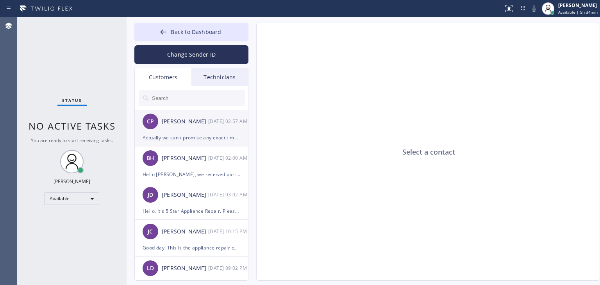
click at [180, 135] on div "Actually we can't promise any exact time cause tech has some appts before you. …" at bounding box center [191, 137] width 98 height 9
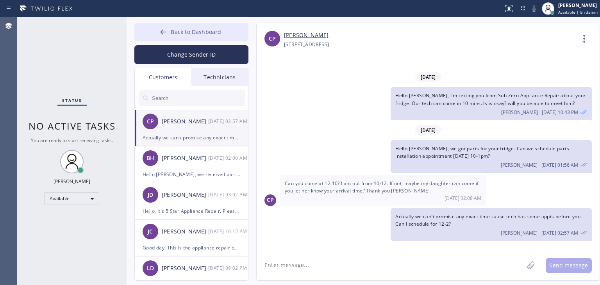
click at [204, 25] on button "Back to Dashboard" at bounding box center [191, 32] width 114 height 19
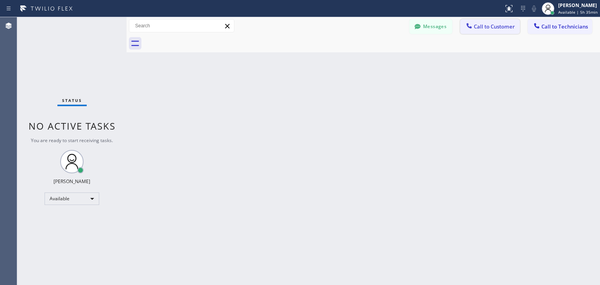
click at [461, 28] on button "Call to Customer" at bounding box center [490, 26] width 60 height 15
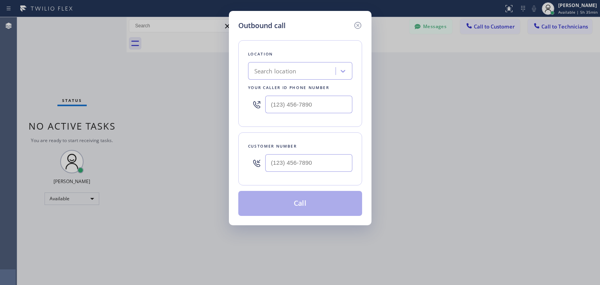
click at [318, 150] on div at bounding box center [308, 162] width 87 height 25
paste input "650) 703-4426"
click at [318, 157] on input "[PHONE_NUMBER]" at bounding box center [308, 163] width 87 height 18
type input "[PHONE_NUMBER]"
click at [309, 76] on div "Search location" at bounding box center [292, 71] width 85 height 14
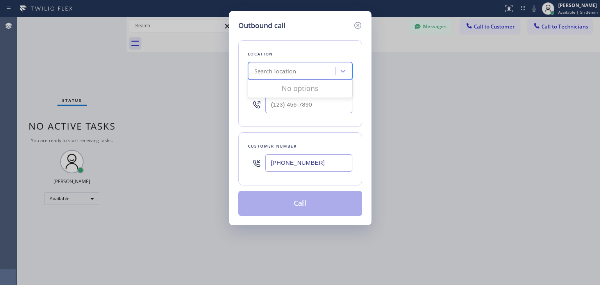
paste input "Thermador Repair Group [GEOGRAPHIC_DATA]"
type input "Thermador Repair Group [GEOGRAPHIC_DATA]"
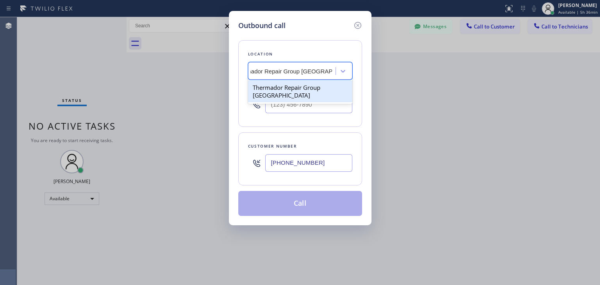
click at [311, 87] on div "Thermador Repair Group [GEOGRAPHIC_DATA]" at bounding box center [300, 91] width 104 height 22
type input "[PHONE_NUMBER]"
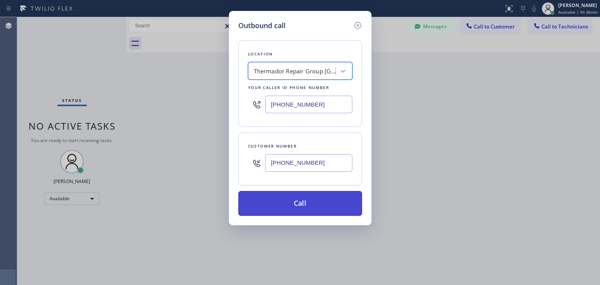
click at [313, 199] on button "Call" at bounding box center [300, 203] width 124 height 25
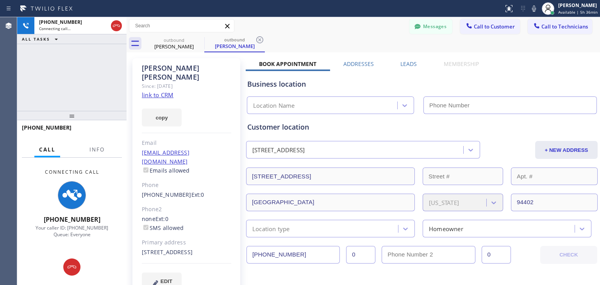
type input "[PHONE_NUMBER]"
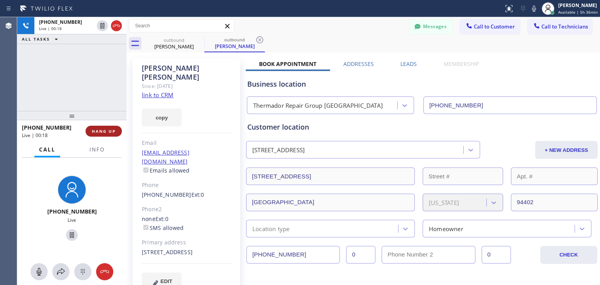
click at [109, 136] on button "HANG UP" at bounding box center [103, 131] width 36 height 11
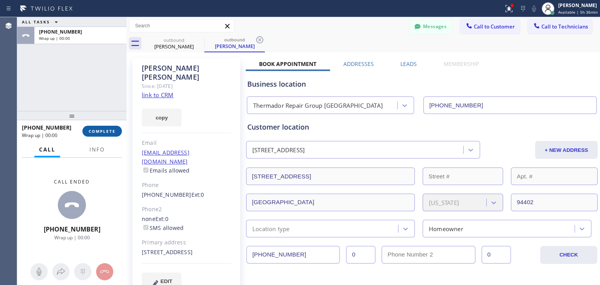
click at [109, 136] on button "COMPLETE" at bounding box center [101, 131] width 39 height 11
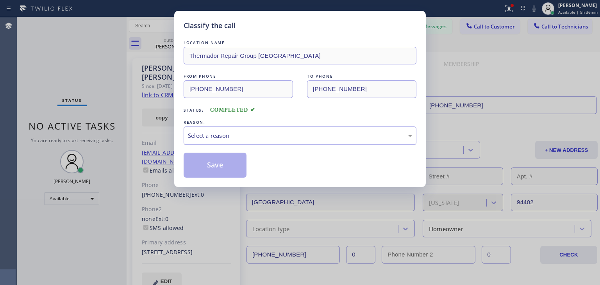
drag, startPoint x: 295, startPoint y: 149, endPoint x: 312, endPoint y: 138, distance: 20.0
click at [312, 138] on div "LOCATION NAME Thermador Repair Group Menlo Park FROM PHONE [PHONE_NUMBER] TO PH…" at bounding box center [299, 108] width 233 height 139
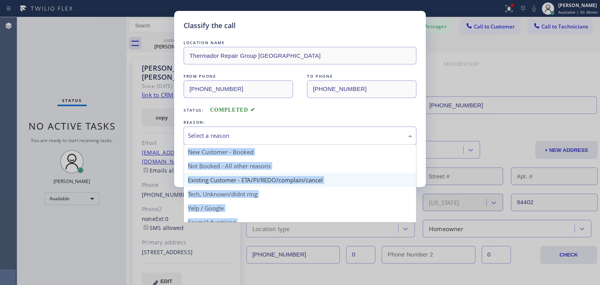
drag, startPoint x: 312, startPoint y: 138, endPoint x: 300, endPoint y: 173, distance: 37.3
click at [300, 145] on div "Select a reason New Customer - Booked Not Booked - All other reasons Existing C…" at bounding box center [299, 135] width 233 height 18
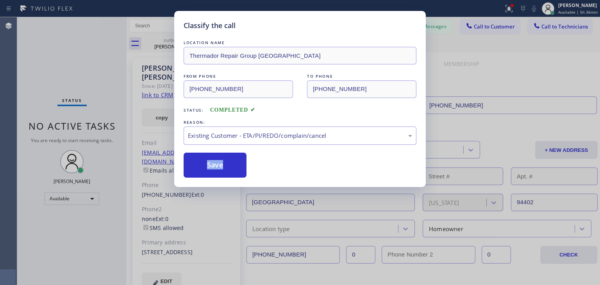
drag, startPoint x: 300, startPoint y: 173, endPoint x: 171, endPoint y: 162, distance: 128.9
drag, startPoint x: 171, startPoint y: 162, endPoint x: 199, endPoint y: 167, distance: 28.6
click at [199, 167] on div "Classify the call LOCATION NAME Thermador Repair Group Menlo Park FROM PHONE [P…" at bounding box center [300, 142] width 600 height 285
click at [199, 167] on button "Save" at bounding box center [214, 165] width 63 height 25
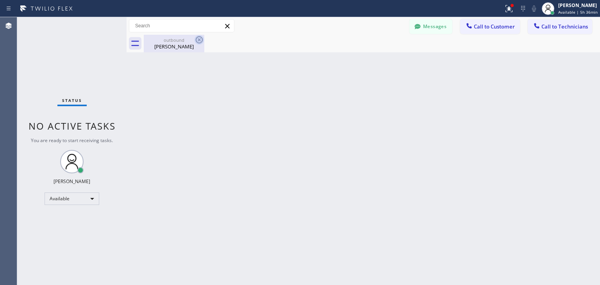
click at [203, 42] on icon at bounding box center [198, 39] width 9 height 9
drag, startPoint x: 467, startPoint y: 23, endPoint x: 440, endPoint y: 28, distance: 27.0
click at [440, 28] on div "Messages Call to Customer Call to Technicians Outbound call Location Thermador …" at bounding box center [504, 26] width 190 height 14
click at [440, 28] on button "Messages" at bounding box center [430, 26] width 43 height 15
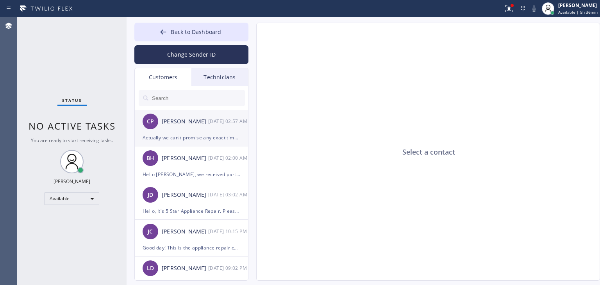
click at [171, 130] on div "CP [PERSON_NAME] [DATE] 02:57 AM" at bounding box center [192, 121] width 114 height 23
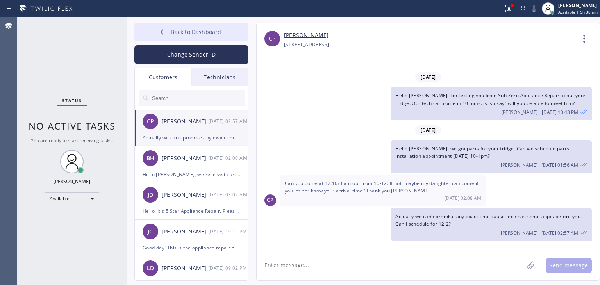
click at [185, 30] on span "Back to Dashboard" at bounding box center [196, 31] width 50 height 7
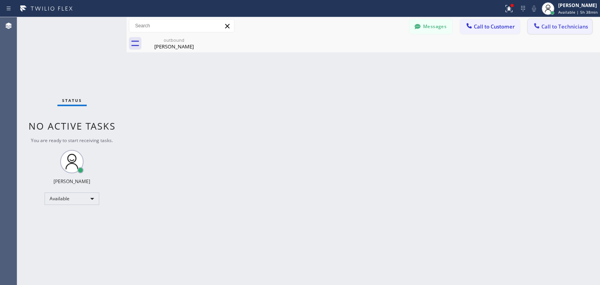
click at [544, 31] on button "Call to Technicians" at bounding box center [559, 26] width 64 height 15
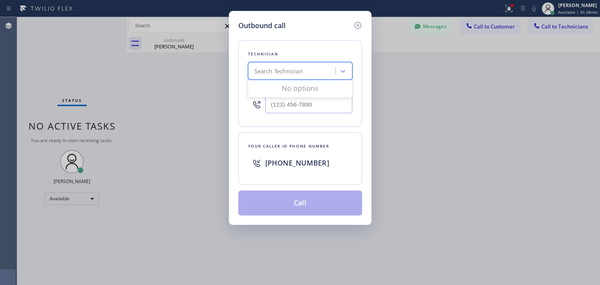
click at [279, 67] on div "Search Technician" at bounding box center [278, 71] width 48 height 9
type input "[PERSON_NAME]"
click at [289, 89] on div "[PERSON_NAME] Eranosyan" at bounding box center [300, 87] width 104 height 14
type input "[PHONE_NUMBER]"
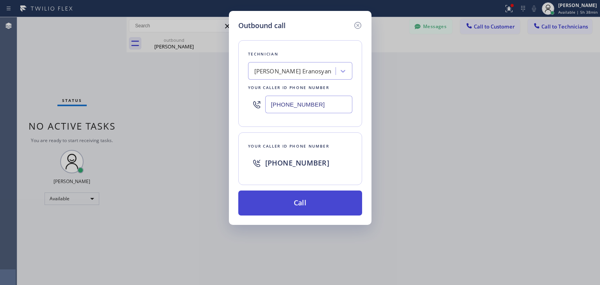
click at [304, 204] on button "Call" at bounding box center [300, 202] width 124 height 25
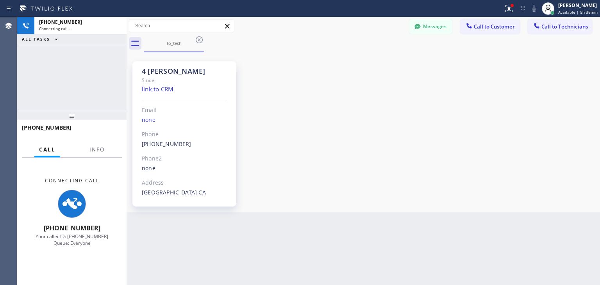
scroll to position [80, 0]
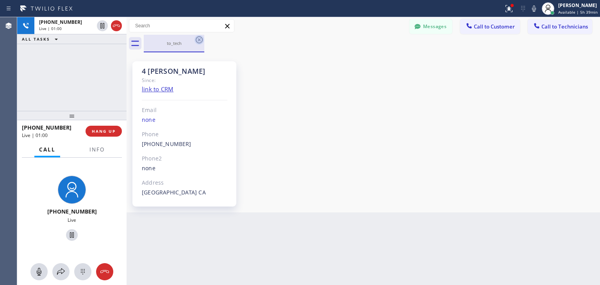
click at [200, 42] on icon at bounding box center [198, 39] width 9 height 9
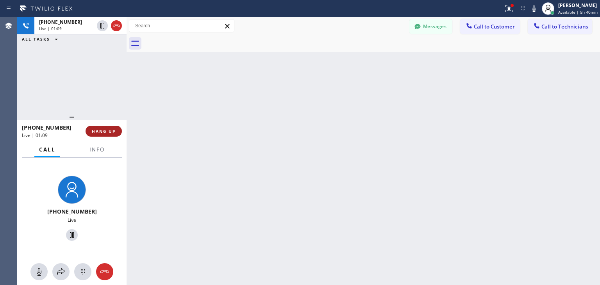
click at [105, 131] on span "HANG UP" at bounding box center [104, 130] width 24 height 5
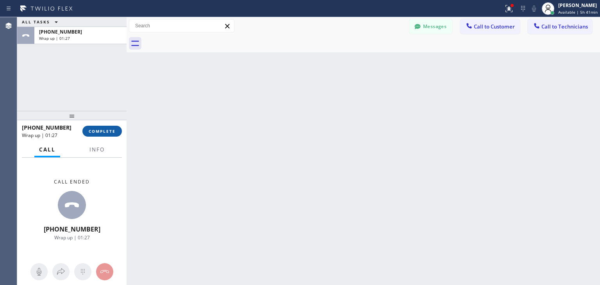
click at [101, 126] on button "COMPLETE" at bounding box center [101, 131] width 39 height 11
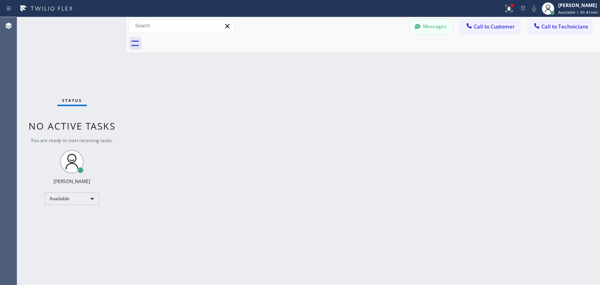
click at [440, 32] on button "Messages" at bounding box center [430, 26] width 43 height 15
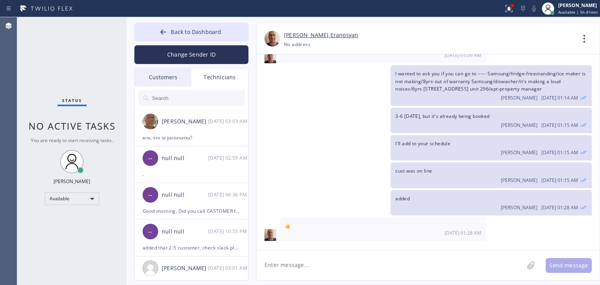
click at [172, 82] on div "Customers" at bounding box center [163, 77] width 57 height 18
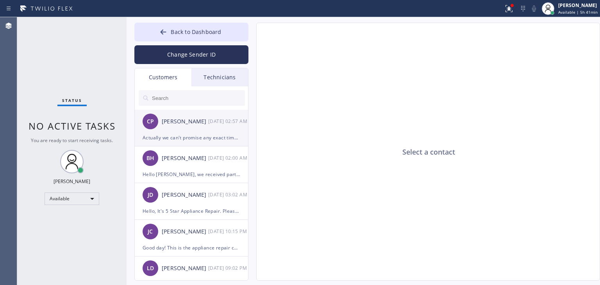
click at [189, 119] on div "[PERSON_NAME]" at bounding box center [185, 121] width 46 height 9
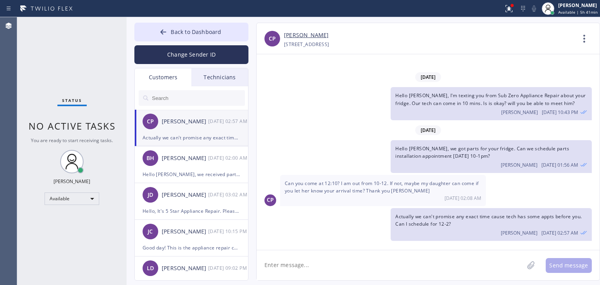
click at [412, 253] on textarea at bounding box center [389, 265] width 267 height 30
type textarea "W"
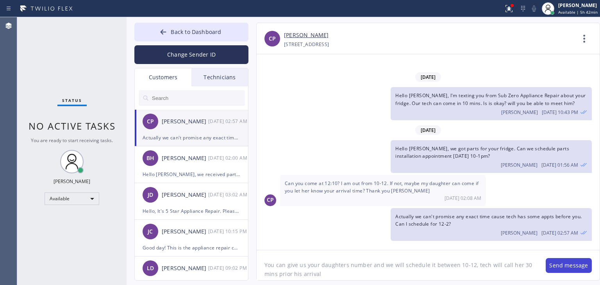
type textarea "You can give us your daughters number and we will schedule it between 10-12, te…"
click at [571, 267] on button "Send message" at bounding box center [568, 265] width 46 height 15
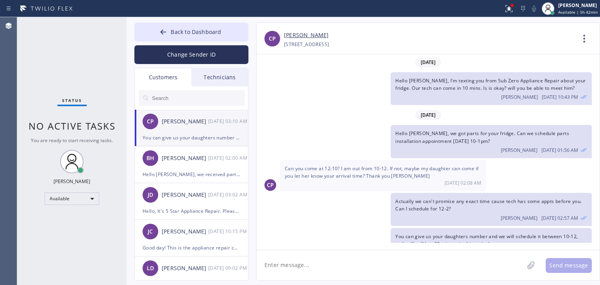
scroll to position [17, 0]
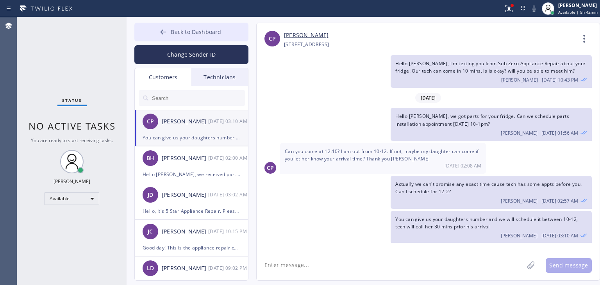
click at [217, 29] on span "Back to Dashboard" at bounding box center [196, 31] width 50 height 7
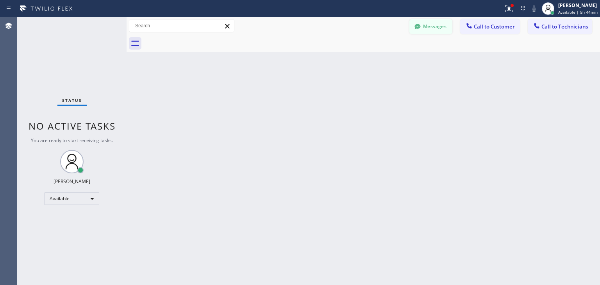
click at [429, 19] on button "Messages" at bounding box center [430, 26] width 43 height 15
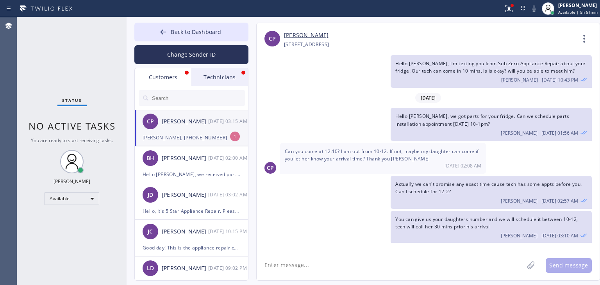
scroll to position [42, 0]
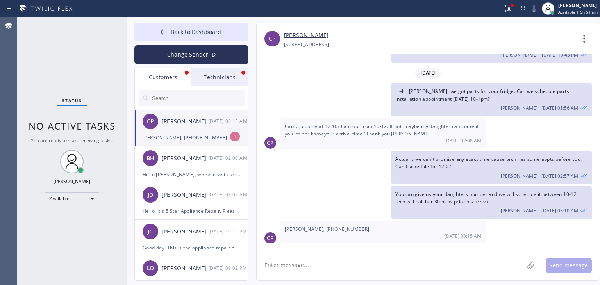
click at [214, 122] on div "[DATE] 03:15 AM" at bounding box center [228, 121] width 41 height 9
click at [223, 85] on div "Technicians" at bounding box center [219, 77] width 57 height 18
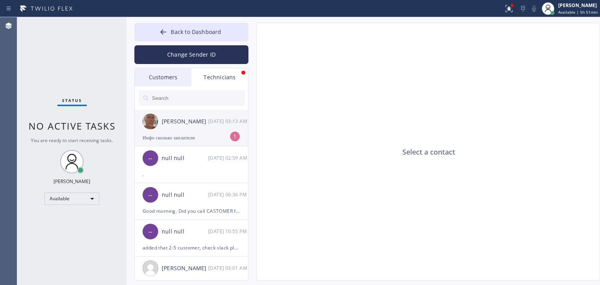
click at [193, 130] on div "[PERSON_NAME] [DATE] 03:13 AM" at bounding box center [192, 121] width 114 height 23
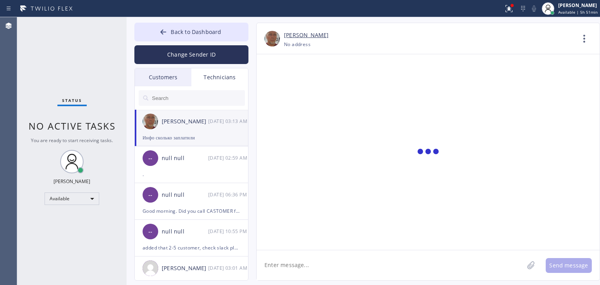
click at [315, 256] on textarea at bounding box center [389, 265] width 267 height 30
click at [174, 114] on div "[PERSON_NAME] [DATE] 03:13 AM" at bounding box center [192, 121] width 114 height 23
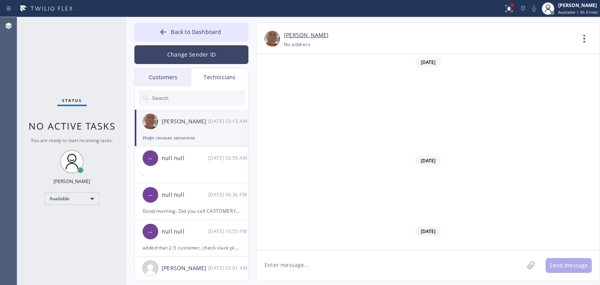
scroll to position [7564, 0]
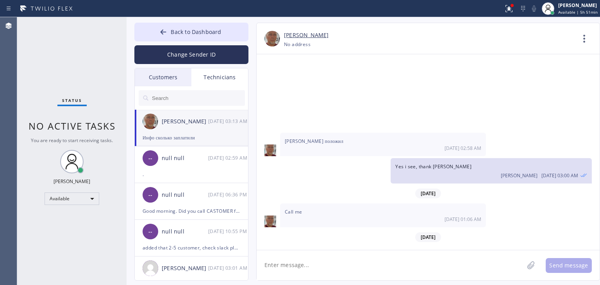
click at [411, 273] on textarea at bounding box center [389, 265] width 267 height 30
click at [164, 75] on div "Customers" at bounding box center [163, 77] width 57 height 18
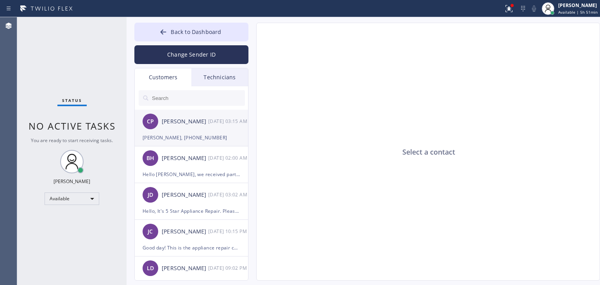
click at [191, 122] on div "[PERSON_NAME]" at bounding box center [185, 121] width 46 height 9
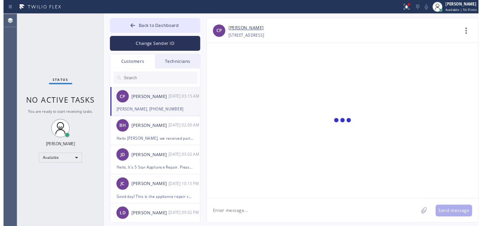
scroll to position [42, 0]
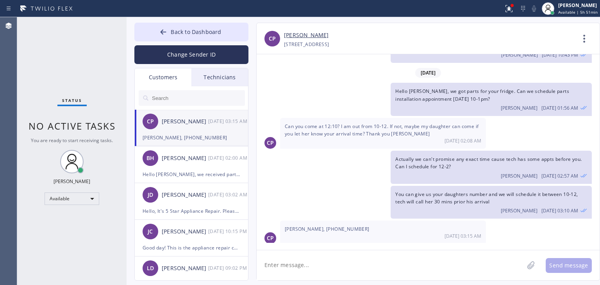
click at [350, 228] on div "[PERSON_NAME], [PHONE_NUMBER] [DATE] 03:15 AM" at bounding box center [383, 232] width 206 height 23
copy span "[PERSON_NAME], [PHONE_NUMBER]"
click at [353, 256] on textarea at bounding box center [389, 265] width 267 height 30
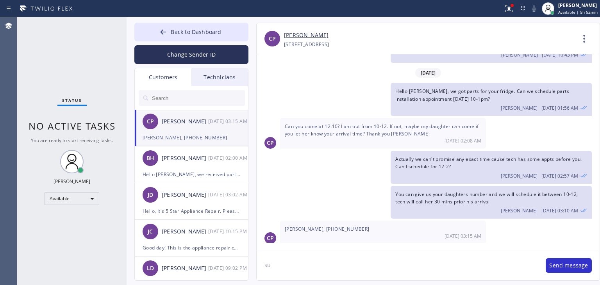
type textarea "s"
type textarea "Done, scheduled, see you [DATE] 10-12"
click at [548, 263] on button "Send message" at bounding box center [568, 265] width 46 height 15
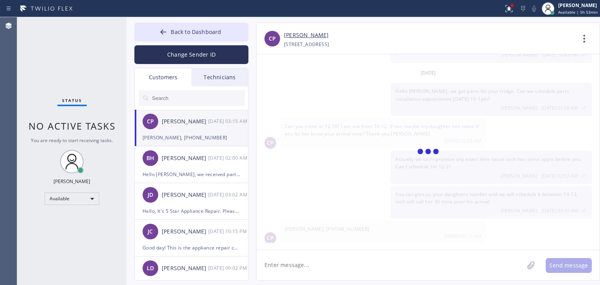
scroll to position [69, 0]
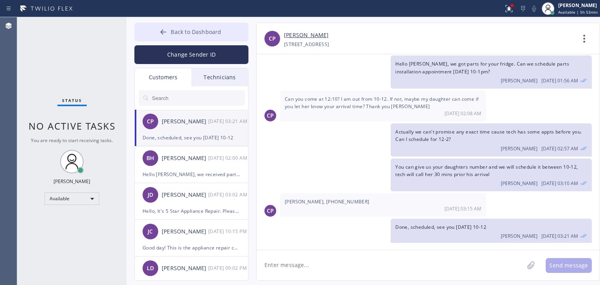
click at [228, 37] on button "Back to Dashboard" at bounding box center [191, 32] width 114 height 19
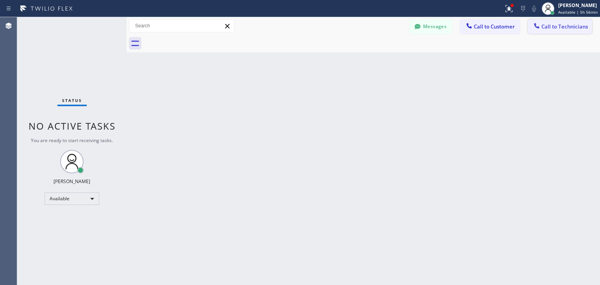
click at [565, 34] on button "Call to Technicians" at bounding box center [559, 26] width 64 height 15
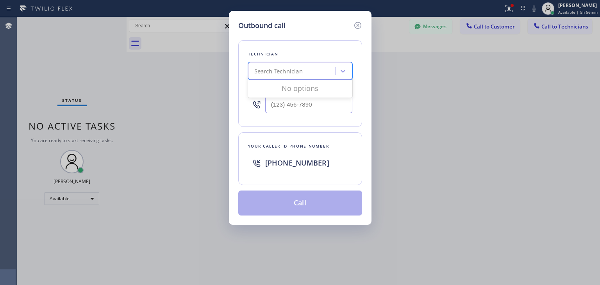
click at [315, 64] on div "Search Technician" at bounding box center [292, 71] width 85 height 14
type input "[PERSON_NAME]"
click at [305, 86] on div "[PERSON_NAME]" at bounding box center [300, 87] width 104 height 14
type input "[PHONE_NUMBER]"
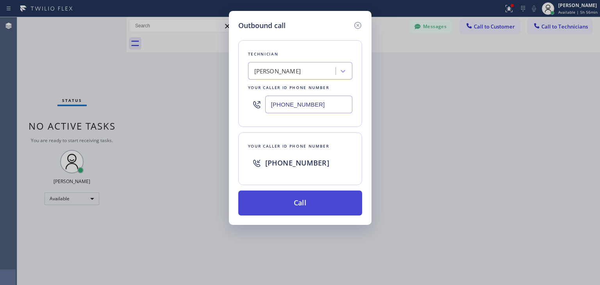
click at [295, 200] on button "Call" at bounding box center [300, 202] width 124 height 25
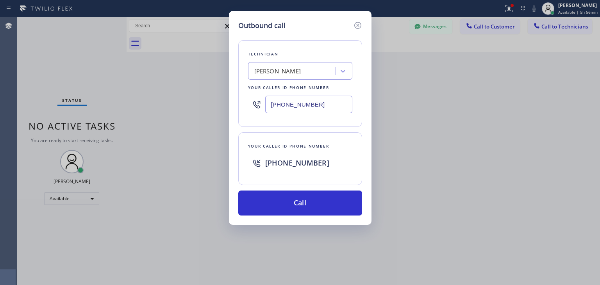
drag, startPoint x: 552, startPoint y: 194, endPoint x: 552, endPoint y: 200, distance: 5.9
click at [552, 200] on div "Outbound call Technician [PERSON_NAME] Your caller id phone number [PHONE_NUMBE…" at bounding box center [300, 142] width 600 height 285
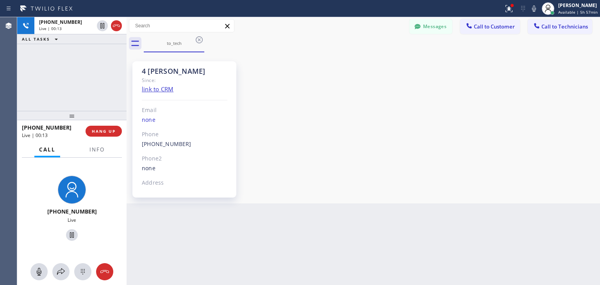
click at [422, 39] on div "to_tech" at bounding box center [372, 44] width 456 height 18
click at [432, 31] on button "Messages" at bounding box center [430, 26] width 43 height 15
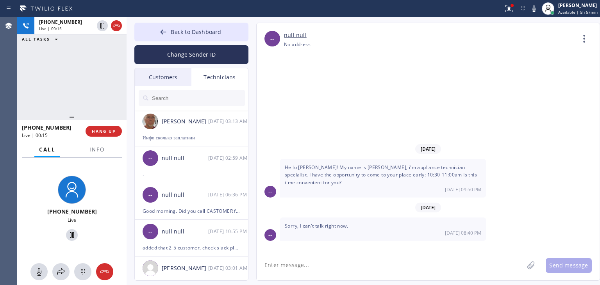
click at [175, 87] on div at bounding box center [192, 97] width 114 height 23
click at [178, 81] on div "Customers" at bounding box center [163, 77] width 57 height 18
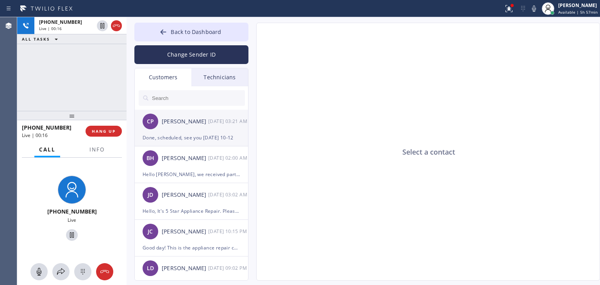
click at [216, 139] on div "Done, scheduled, see you [DATE] 10-12" at bounding box center [191, 137] width 98 height 9
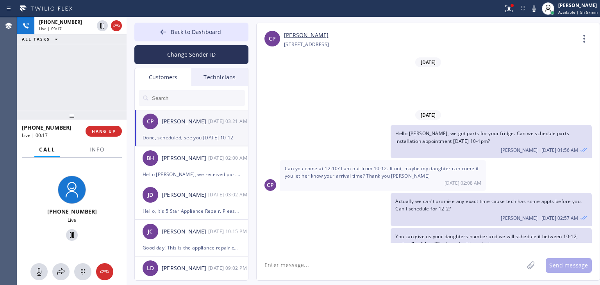
scroll to position [69, 0]
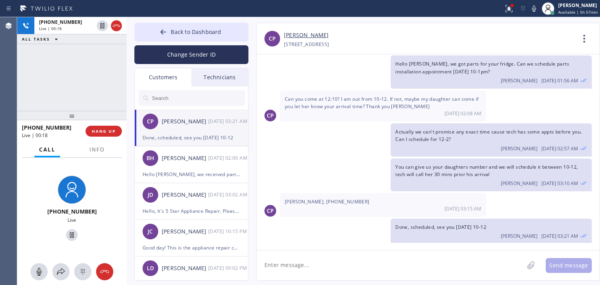
click at [341, 256] on textarea at bounding box center [389, 265] width 267 height 30
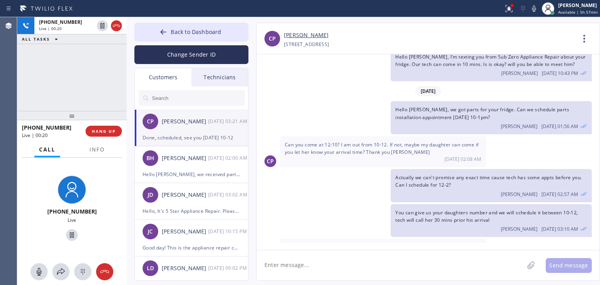
click at [384, 138] on div "Can you come at 12:10? I am out from 10-12. If not, maybe my daughter can come …" at bounding box center [383, 151] width 206 height 31
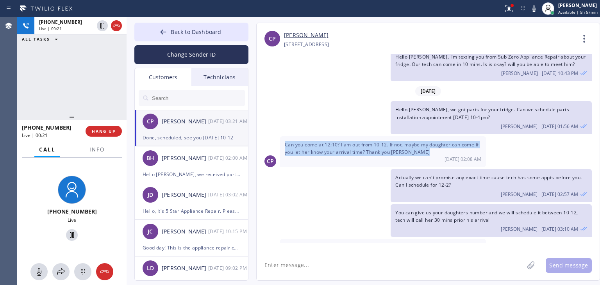
click at [384, 138] on div "Can you come at 12:10? I am out from 10-12. If not, maybe my daughter can come …" at bounding box center [383, 151] width 206 height 31
click at [383, 146] on div "Can you come at 12:10? I am out from 10-12. If not, maybe my daughter can come …" at bounding box center [383, 151] width 206 height 31
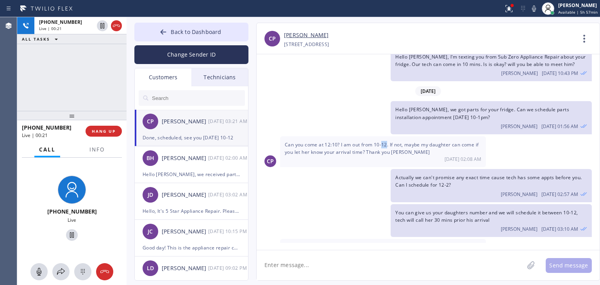
click at [383, 146] on div "Can you come at 12:10? I am out from 10-12. If not, maybe my daughter can come …" at bounding box center [383, 151] width 206 height 31
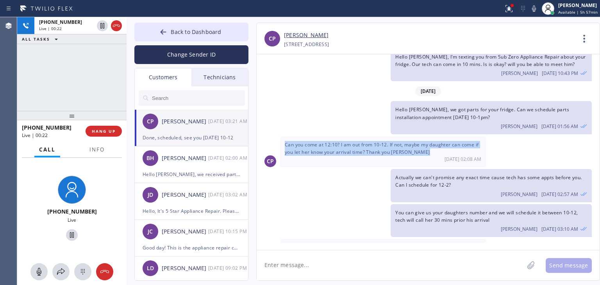
click at [383, 146] on div "Can you come at 12:10? I am out from 10-12. If not, maybe my daughter can come …" at bounding box center [383, 151] width 206 height 31
click at [187, 33] on span "Back to Dashboard" at bounding box center [196, 31] width 50 height 7
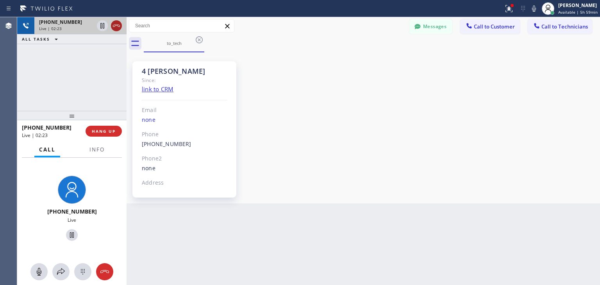
click at [117, 27] on icon at bounding box center [116, 25] width 9 height 9
click at [94, 27] on div "Live | 02:23" at bounding box center [66, 28] width 55 height 5
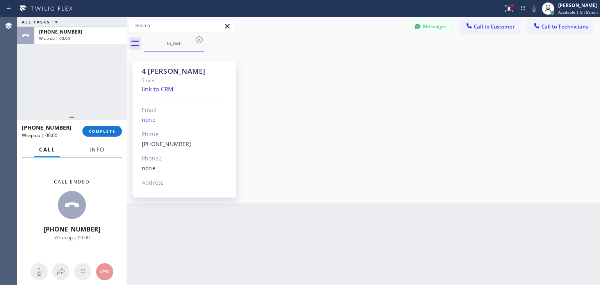
drag, startPoint x: 117, startPoint y: 27, endPoint x: 86, endPoint y: 149, distance: 125.8
click at [100, 132] on span "COMPLETE" at bounding box center [102, 130] width 27 height 5
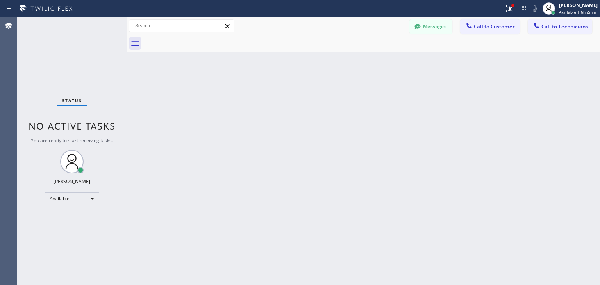
click at [520, 27] on div "Messages Call to Customer Call to Technicians Outbound call Location Thermador …" at bounding box center [504, 26] width 190 height 14
click at [489, 29] on span "Call to Customer" at bounding box center [493, 26] width 41 height 7
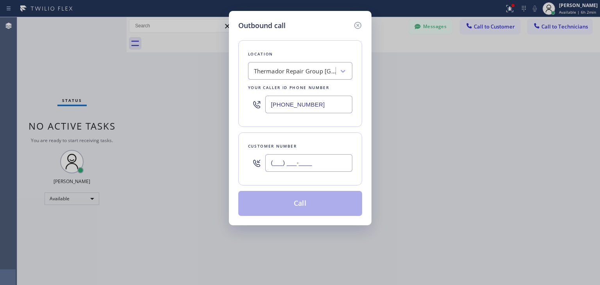
click at [341, 158] on input "(___) ___-____" at bounding box center [308, 163] width 87 height 18
paste input "415) 944-0439"
type input "[PHONE_NUMBER]"
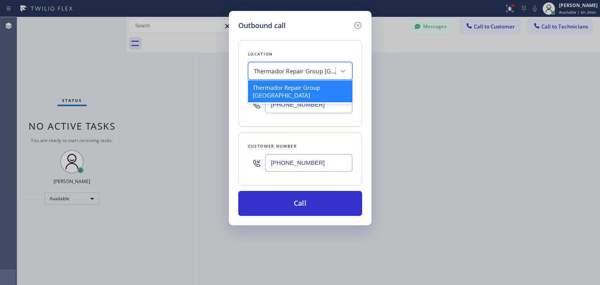
click at [287, 62] on div "Thermador Repair Group [GEOGRAPHIC_DATA]" at bounding box center [300, 71] width 104 height 18
paste input "Viking Repair Service"
type input "Viking Repair Service"
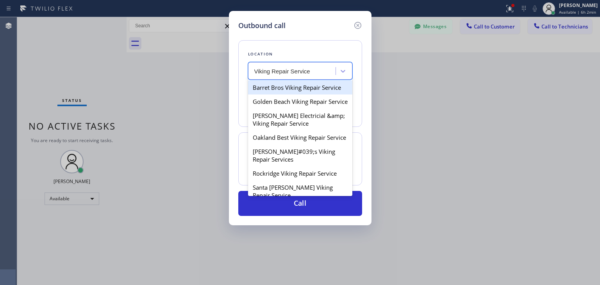
click at [302, 85] on div "Barret Bros Viking Repair Service" at bounding box center [300, 87] width 104 height 14
type input "[PHONE_NUMBER]"
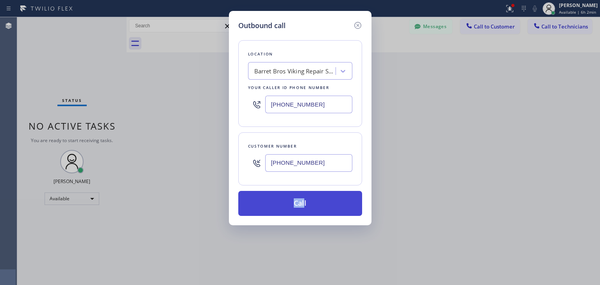
drag, startPoint x: 304, startPoint y: 187, endPoint x: 306, endPoint y: 206, distance: 20.0
click at [306, 206] on div "Location Barret Bros Viking Repair Service Your caller id phone number [PHONE_N…" at bounding box center [300, 123] width 124 height 185
click at [306, 206] on button "Call" at bounding box center [300, 203] width 124 height 25
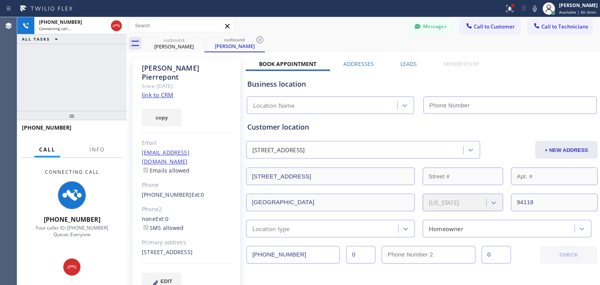
type input "[PHONE_NUMBER]"
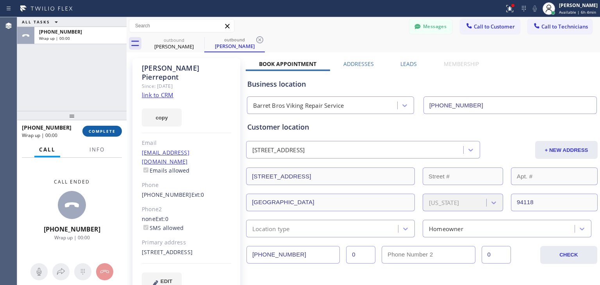
click at [112, 128] on button "COMPLETE" at bounding box center [101, 131] width 39 height 11
